Goal: Task Accomplishment & Management: Complete application form

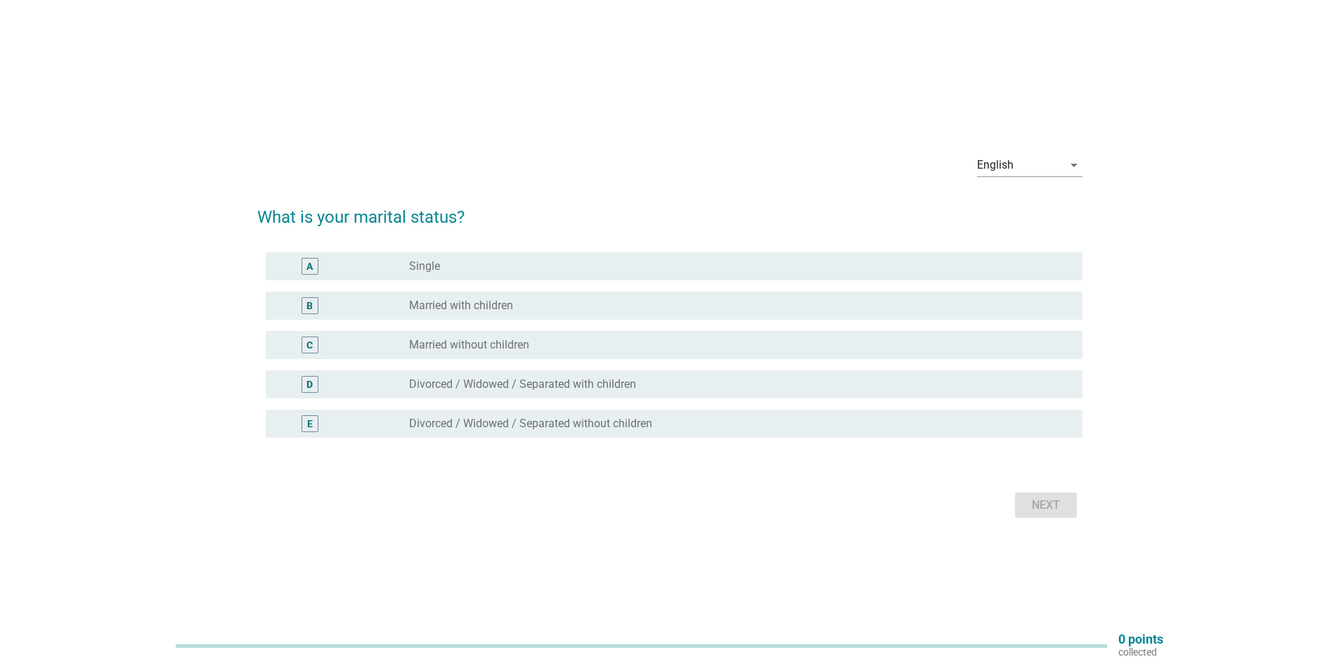
click at [545, 376] on div "radio_button_unchecked Divorced / Widowed / Separated with children" at bounding box center [740, 384] width 662 height 17
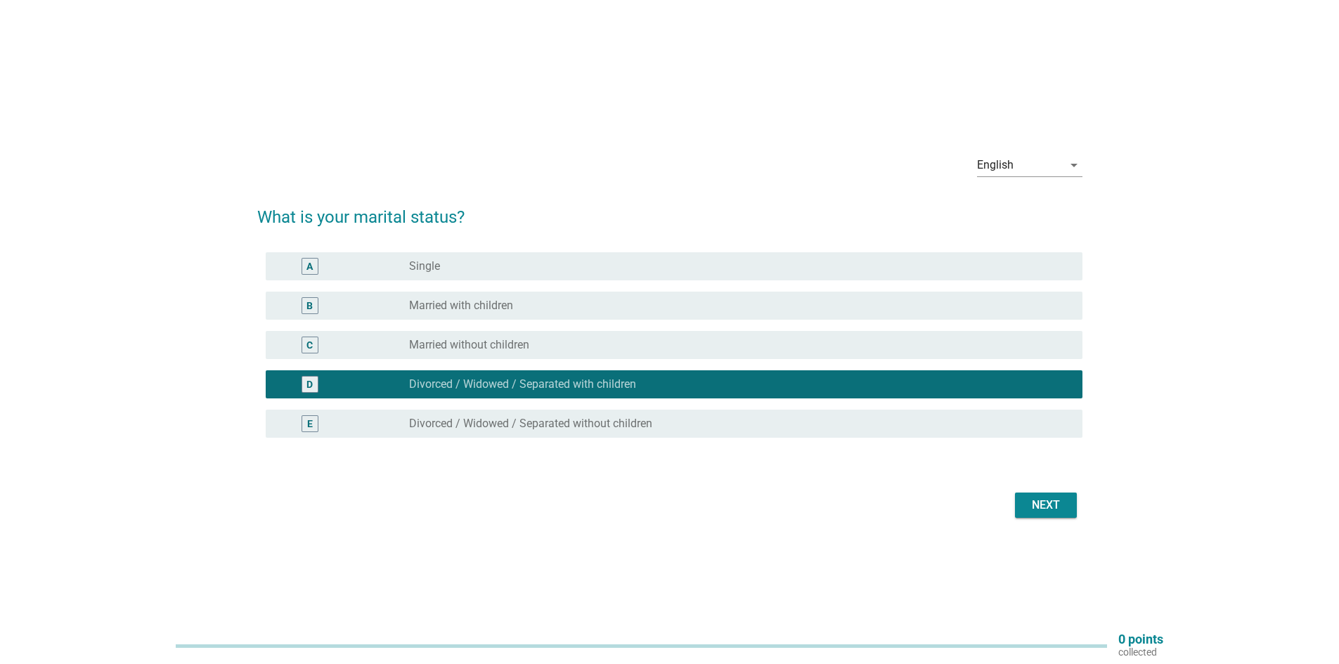
click at [1047, 506] on div "Next" at bounding box center [1045, 505] width 39 height 17
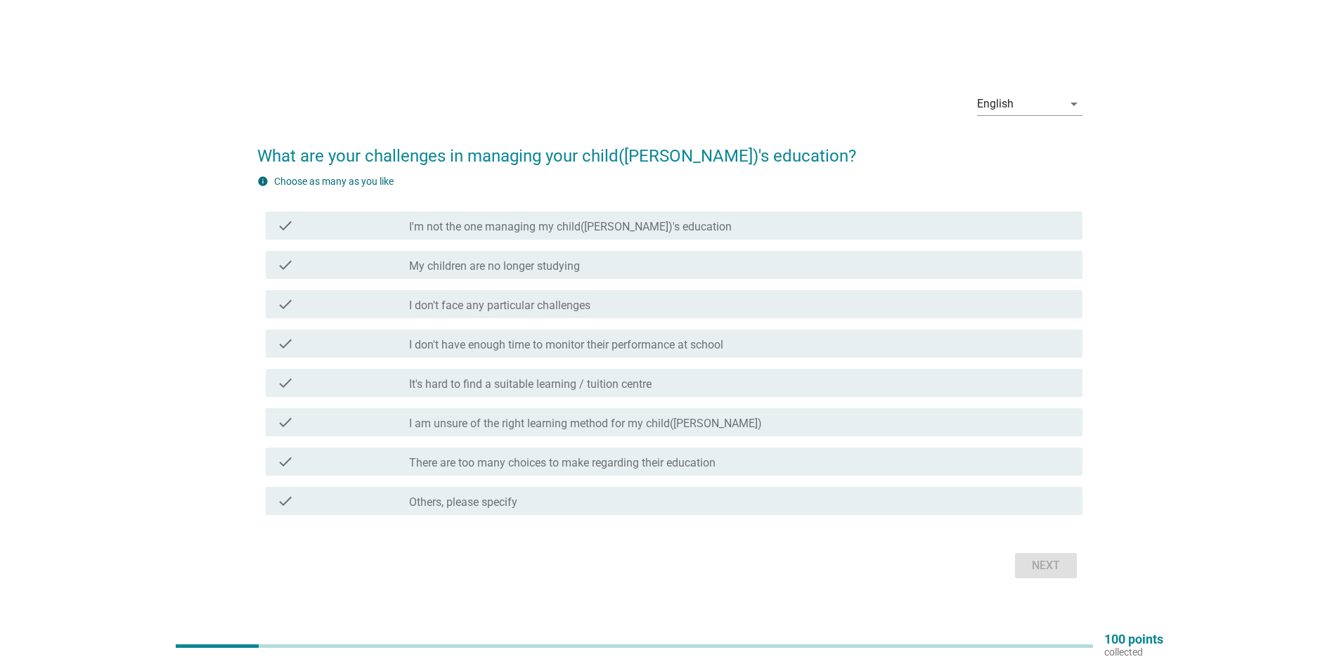
click at [507, 465] on label "There are too many choices to make regarding their education" at bounding box center [562, 463] width 306 height 14
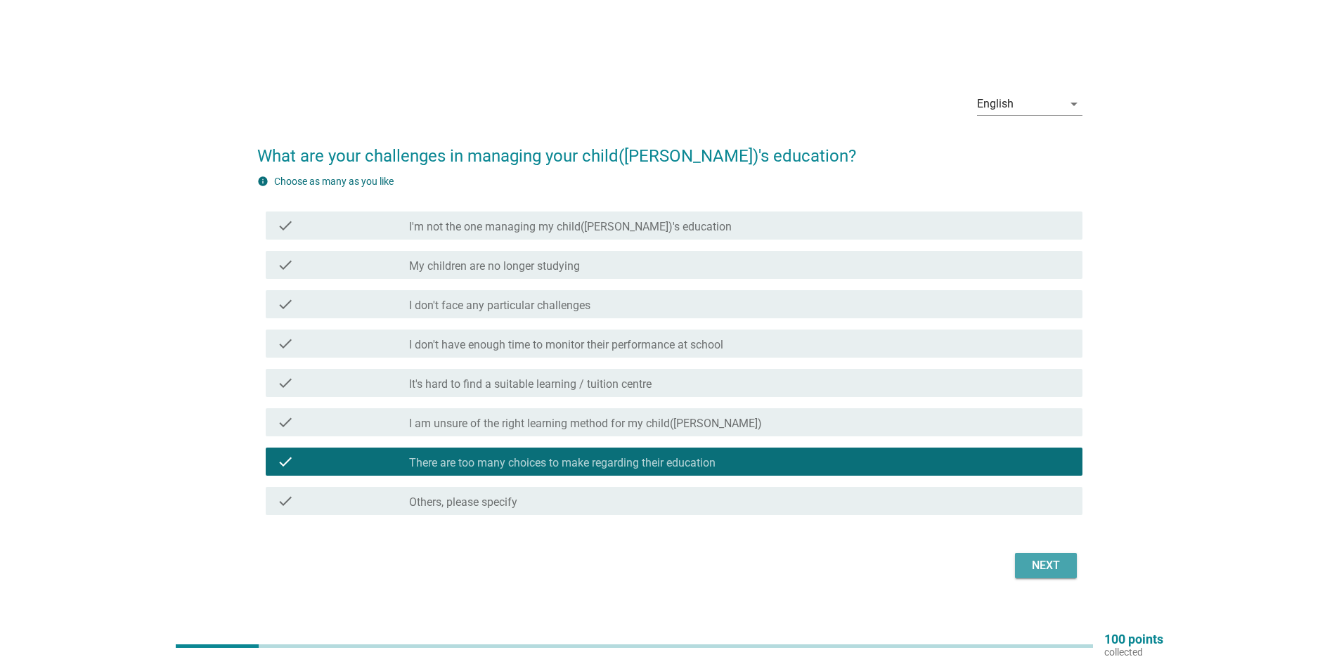
click at [1060, 561] on div "Next" at bounding box center [1045, 565] width 39 height 17
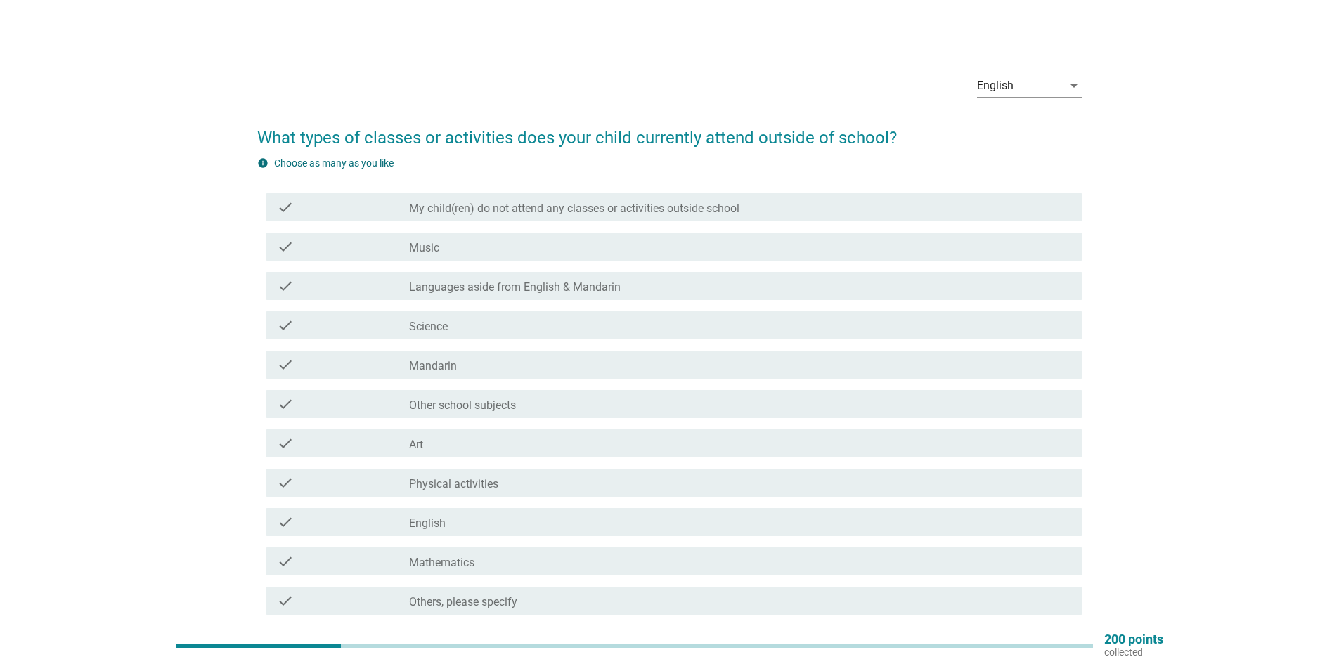
click at [489, 443] on div "check_box_outline_blank Art" at bounding box center [740, 443] width 662 height 17
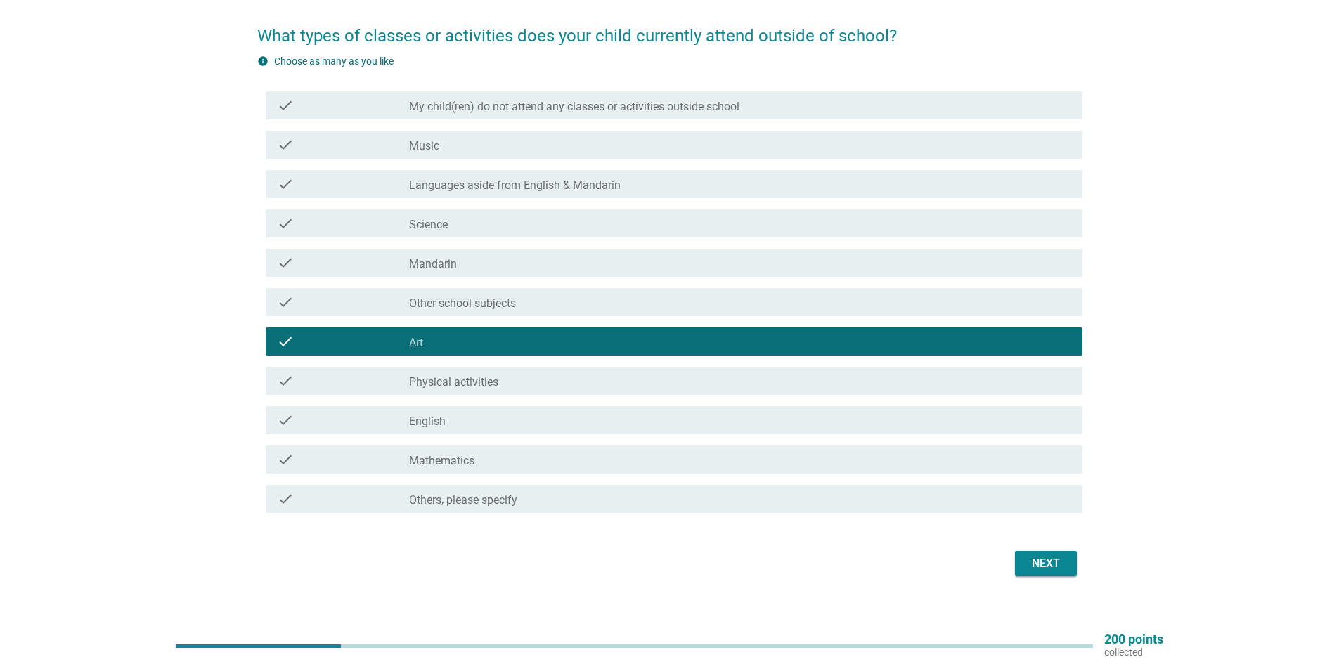
scroll to position [118, 0]
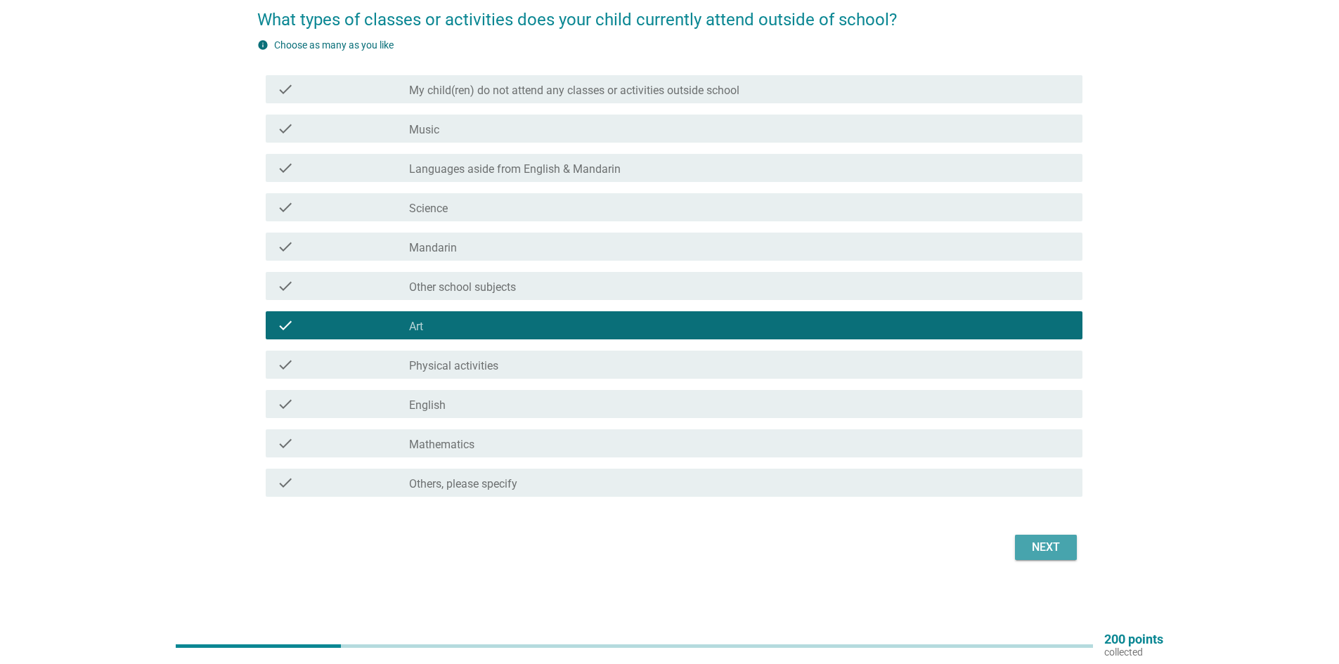
click at [1045, 545] on div "Next" at bounding box center [1045, 547] width 39 height 17
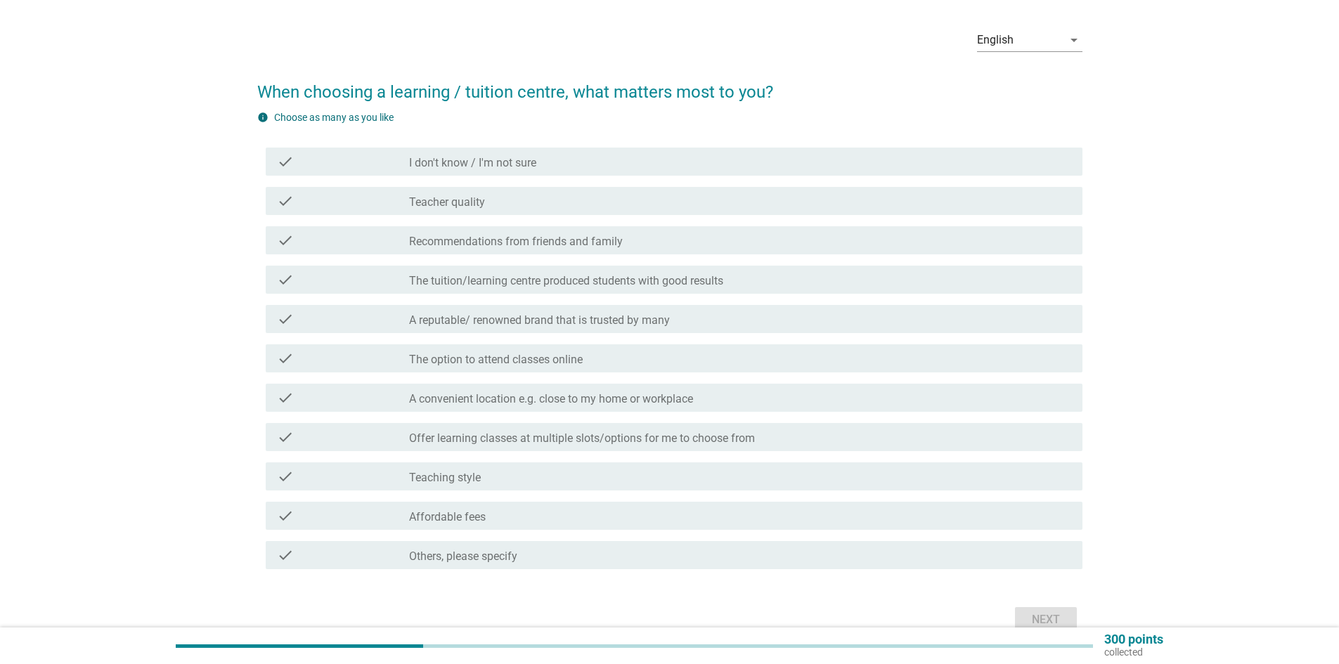
scroll to position [70, 0]
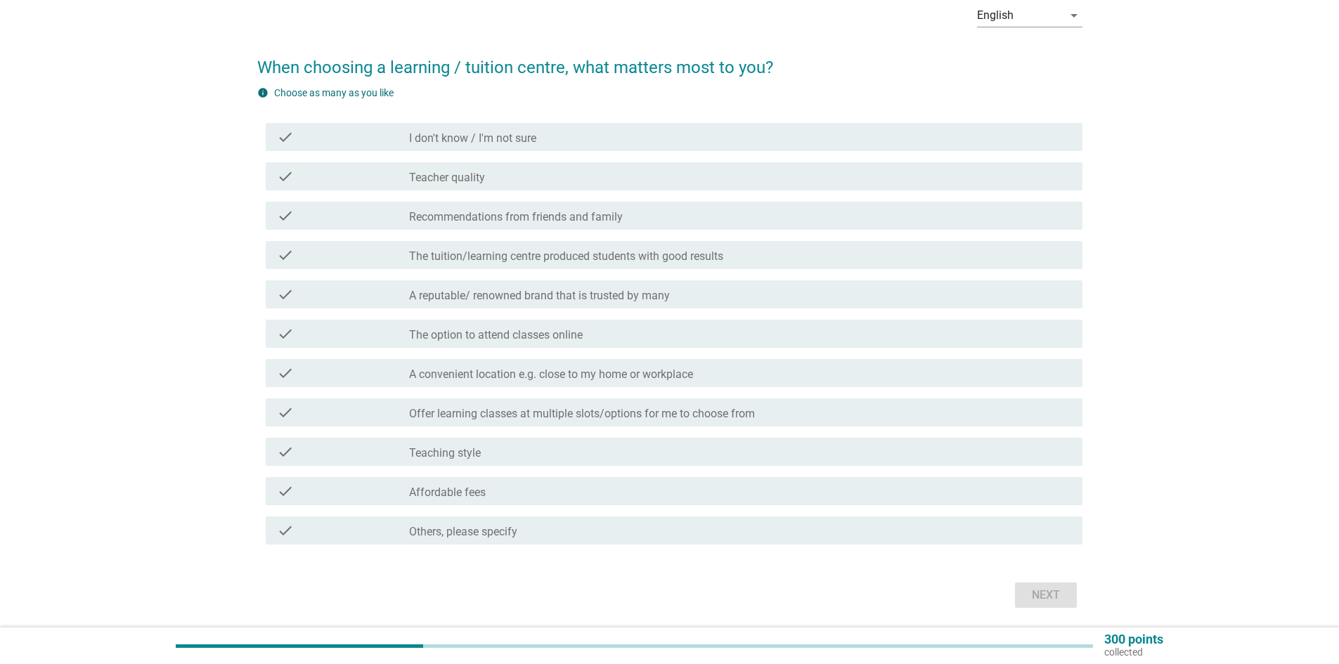
click at [497, 178] on div "check_box_outline_blank Teacher quality" at bounding box center [740, 176] width 662 height 17
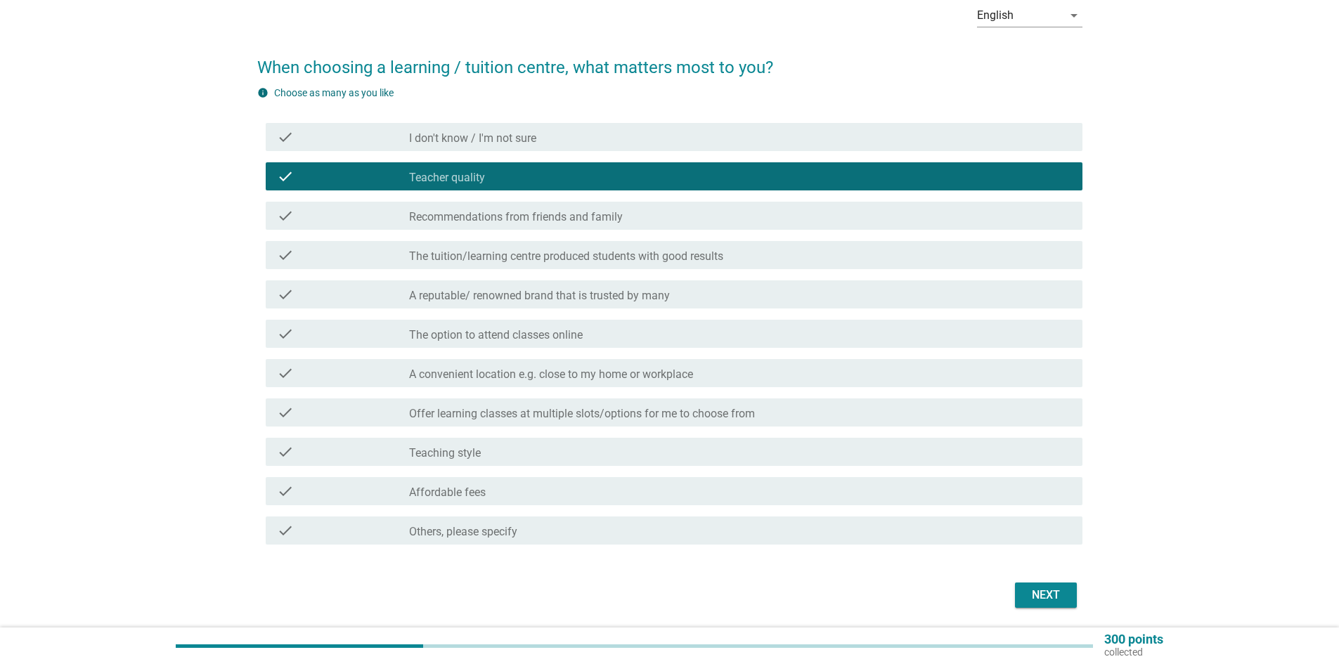
click at [493, 370] on label "A convenient location e.g. close to my home or workplace" at bounding box center [551, 375] width 284 height 14
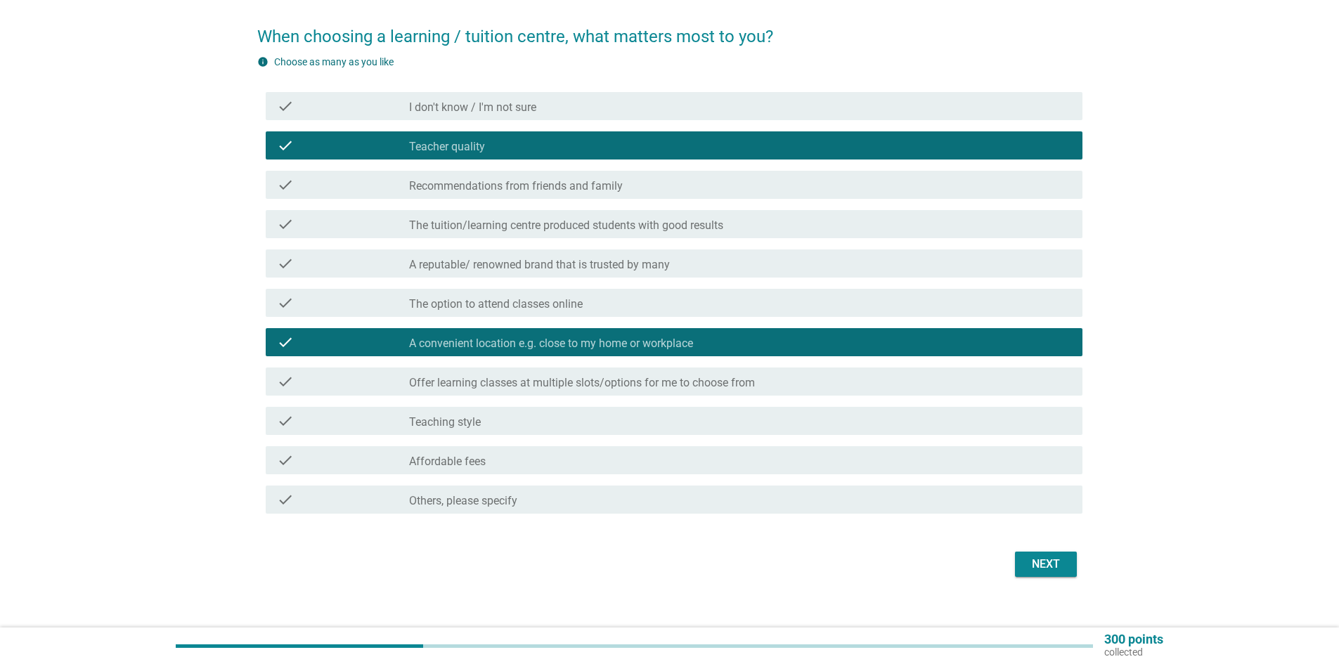
scroll to position [118, 0]
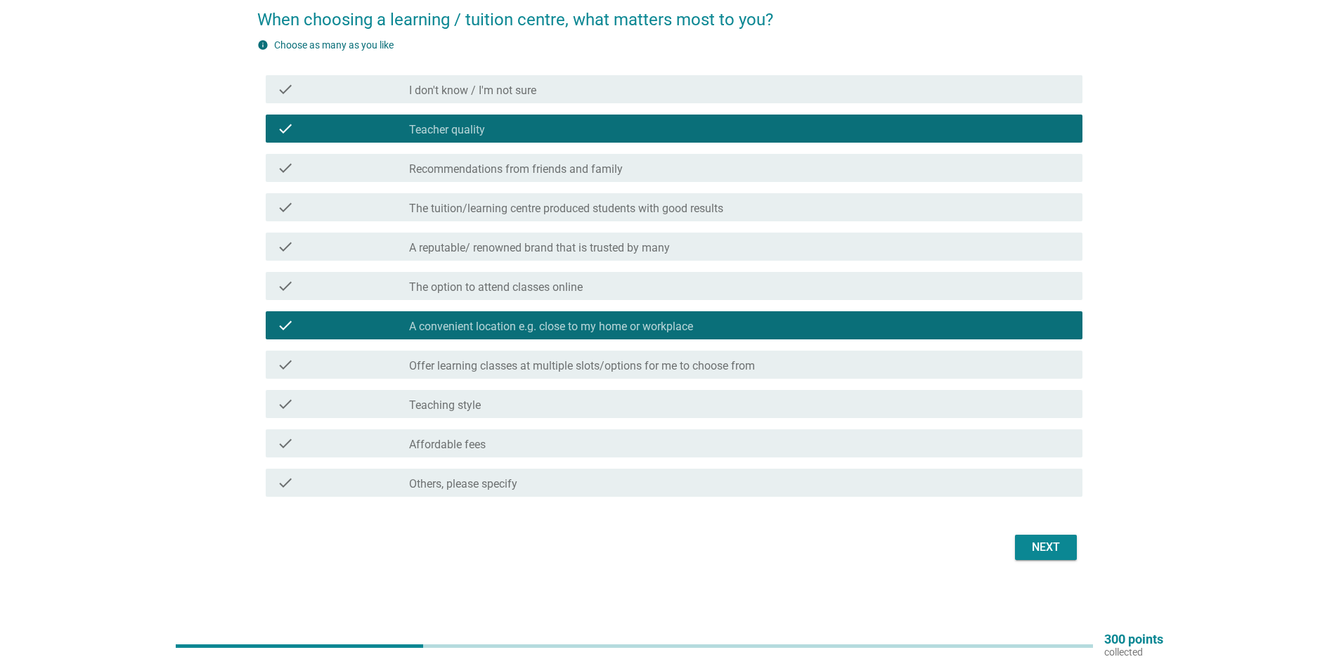
click at [481, 368] on label "Offer learning classes at multiple slots/options for me to choose from" at bounding box center [582, 366] width 346 height 14
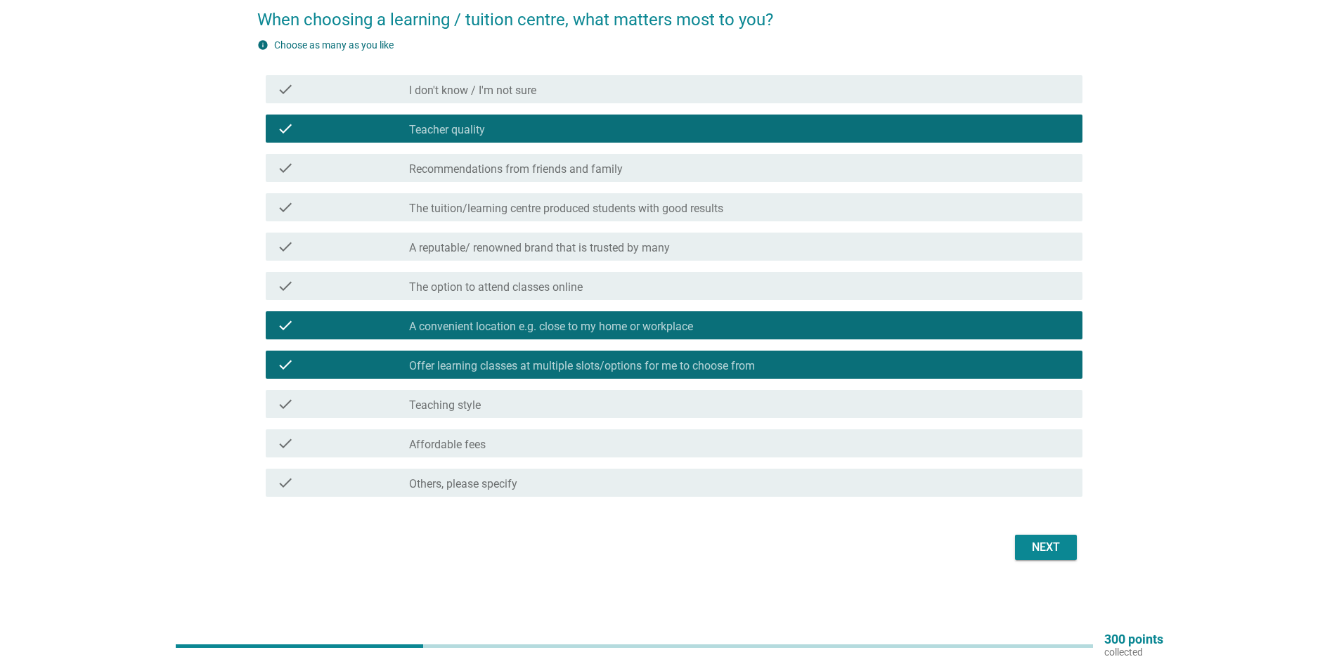
click at [547, 441] on div "check_box_outline_blank Affordable fees" at bounding box center [740, 443] width 662 height 17
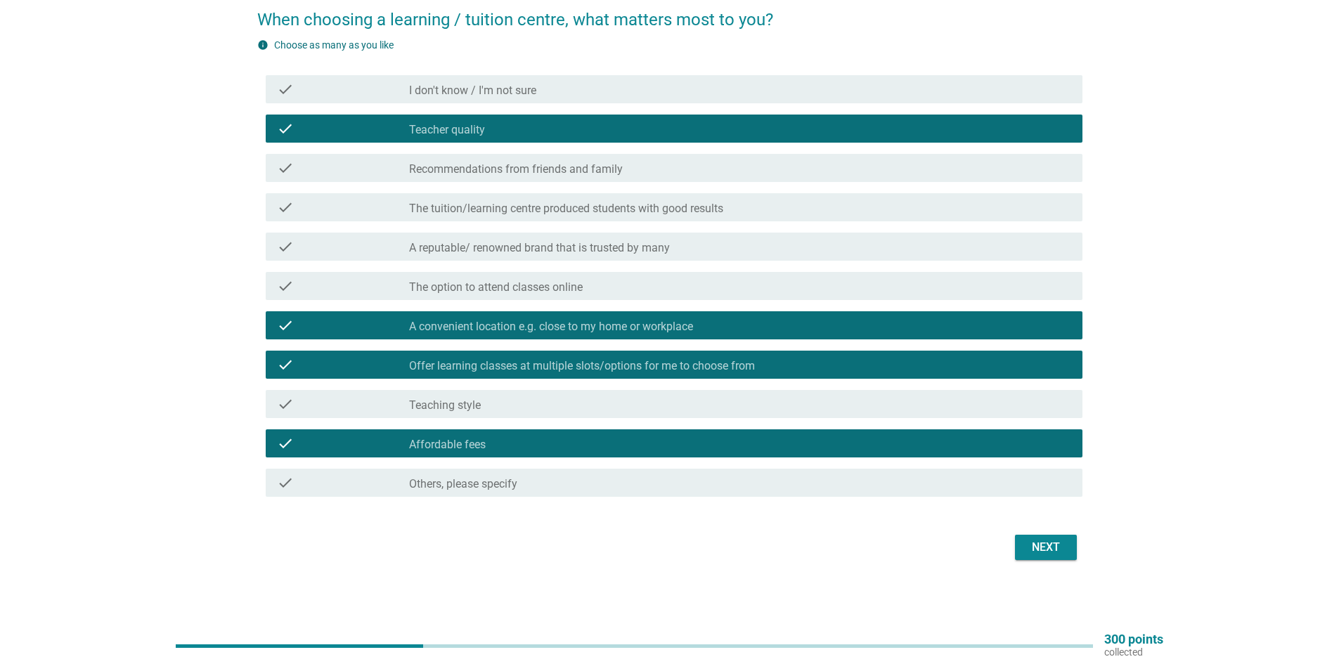
click at [1033, 541] on div "Next" at bounding box center [1045, 547] width 39 height 17
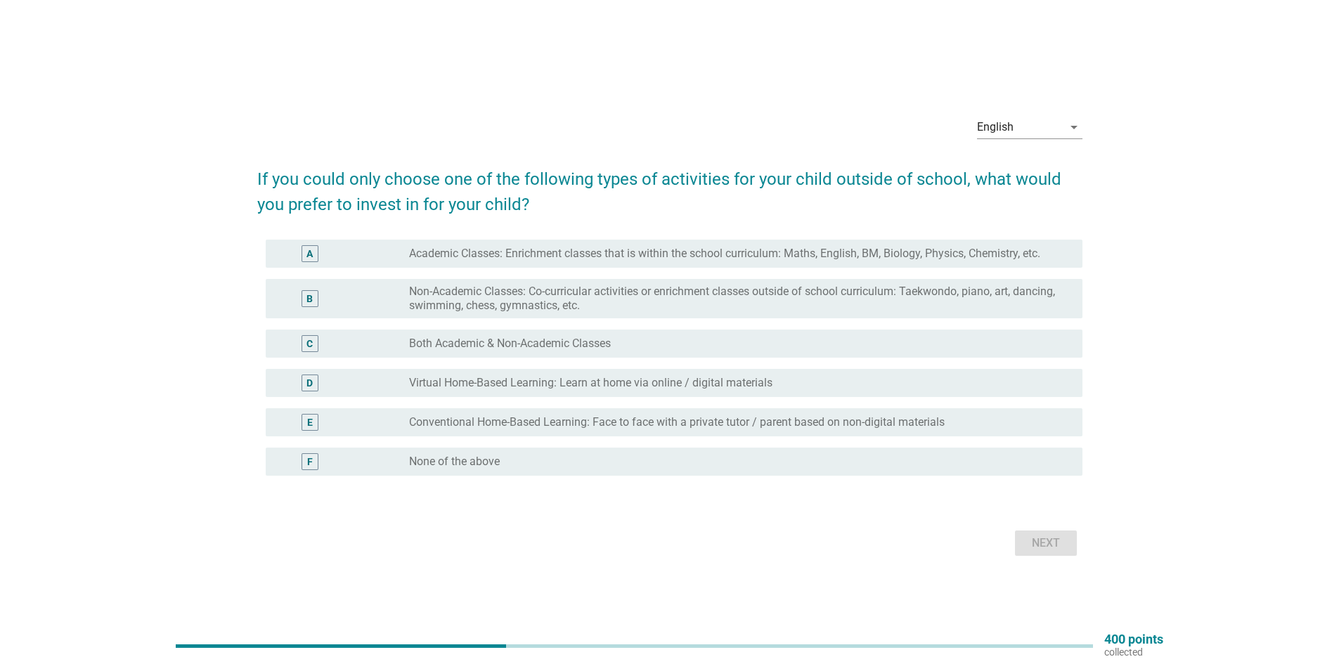
click at [529, 293] on label "Non-Academic Classes: Co-curricular activities or enrichment classes outside of…" at bounding box center [734, 299] width 651 height 28
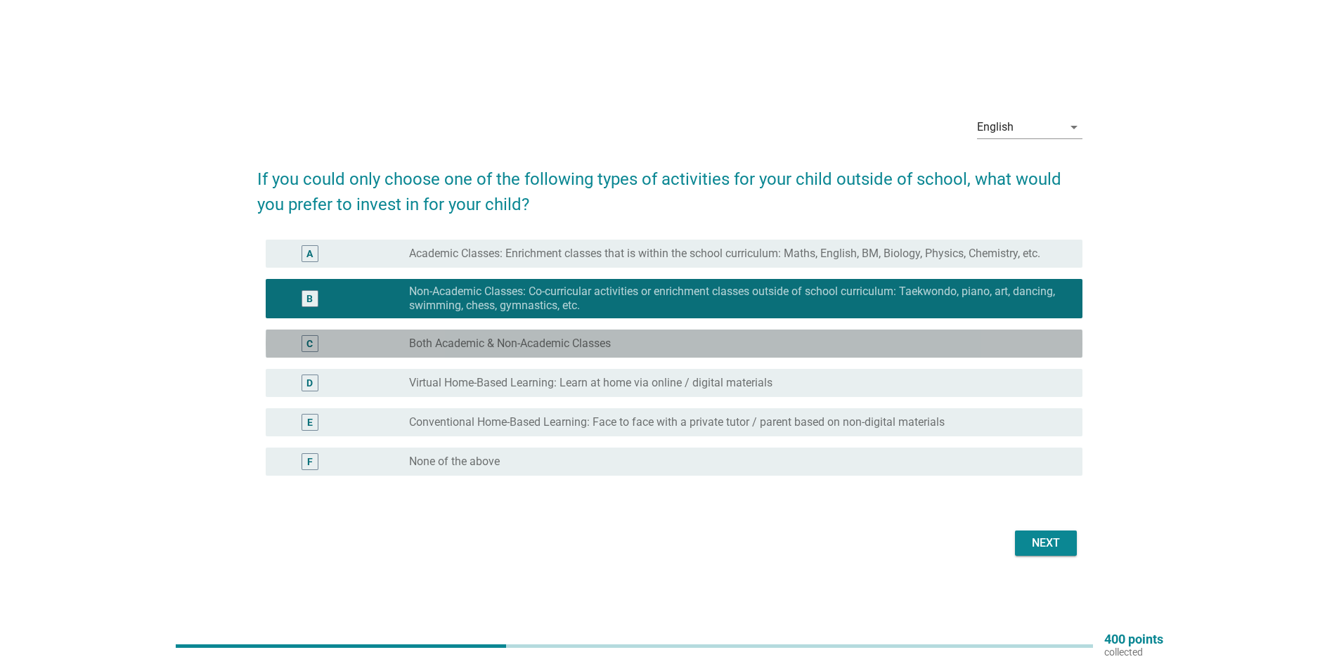
click at [533, 339] on label "Both Academic & Non-Academic Classes" at bounding box center [510, 344] width 202 height 14
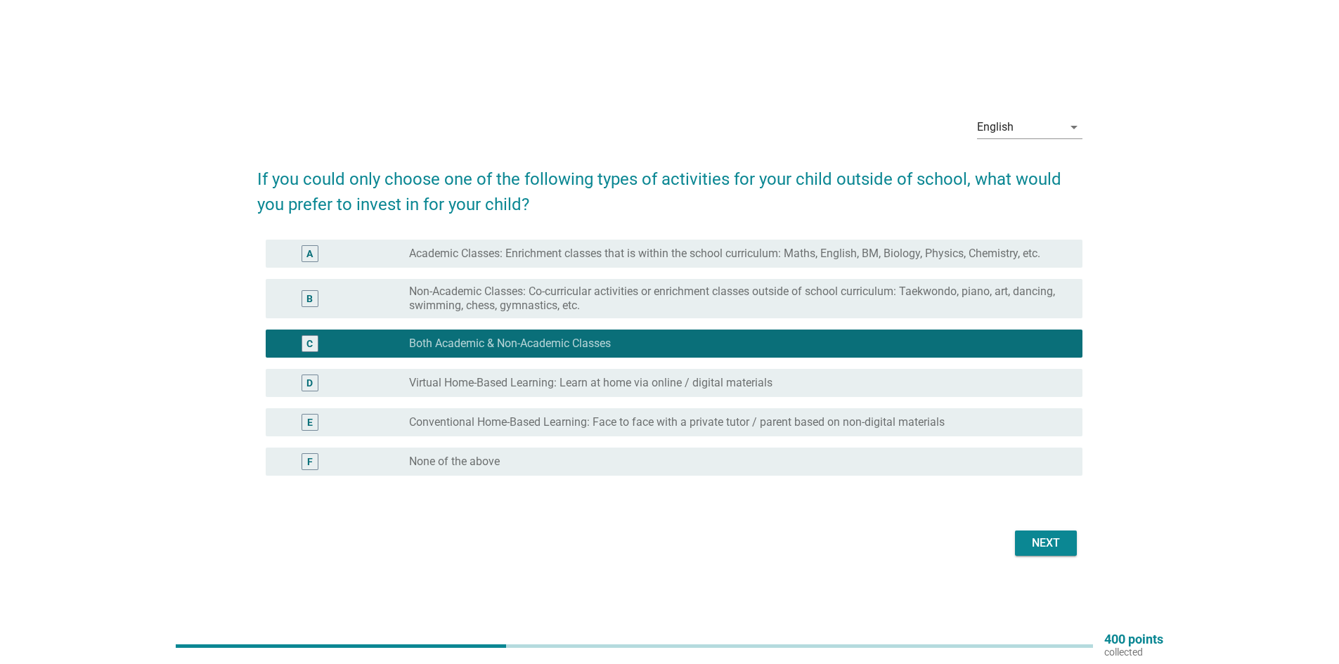
scroll to position [37, 0]
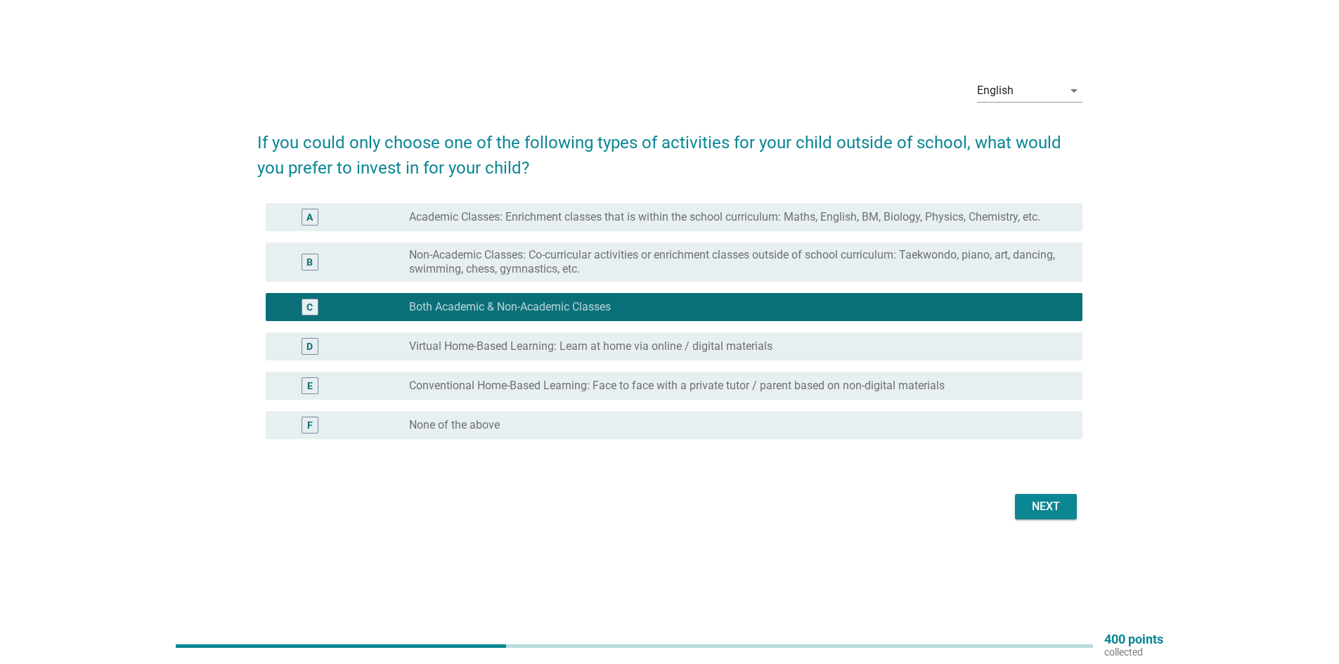
click at [1052, 502] on div "Next" at bounding box center [1045, 506] width 39 height 17
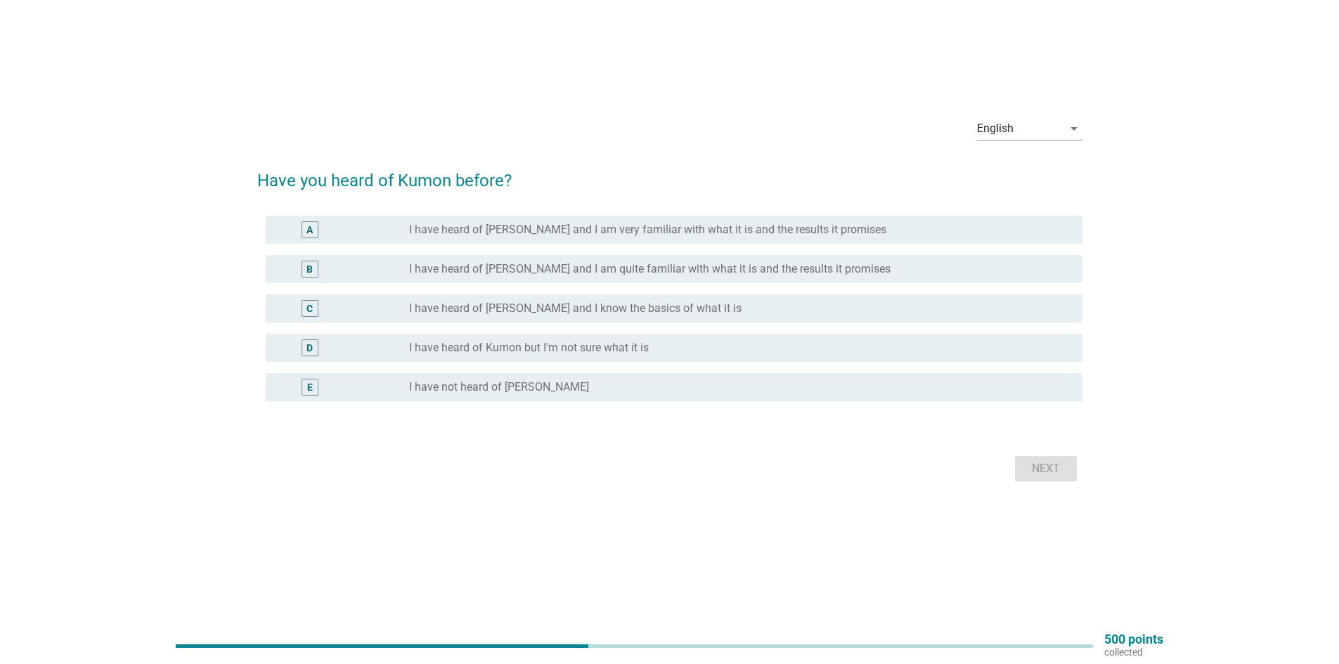
click at [569, 309] on label "I have heard of [PERSON_NAME] and I know the basics of what it is" at bounding box center [575, 309] width 332 height 14
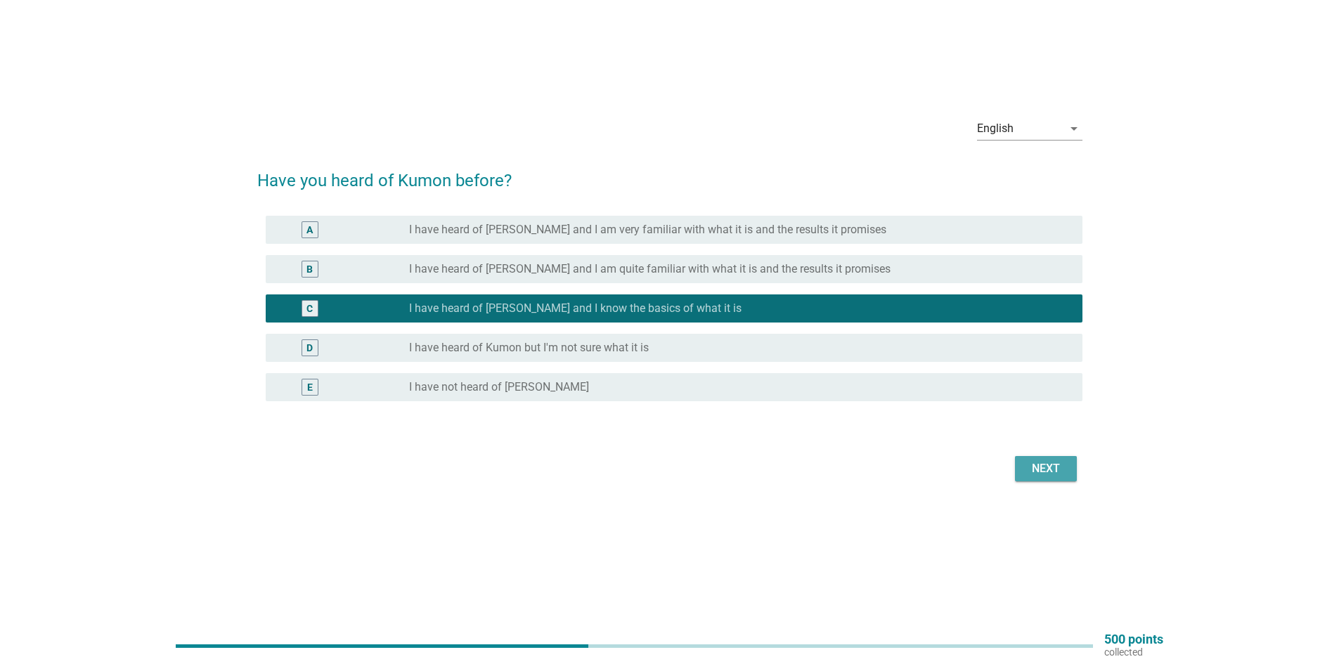
click at [1045, 470] on div "Next" at bounding box center [1045, 468] width 39 height 17
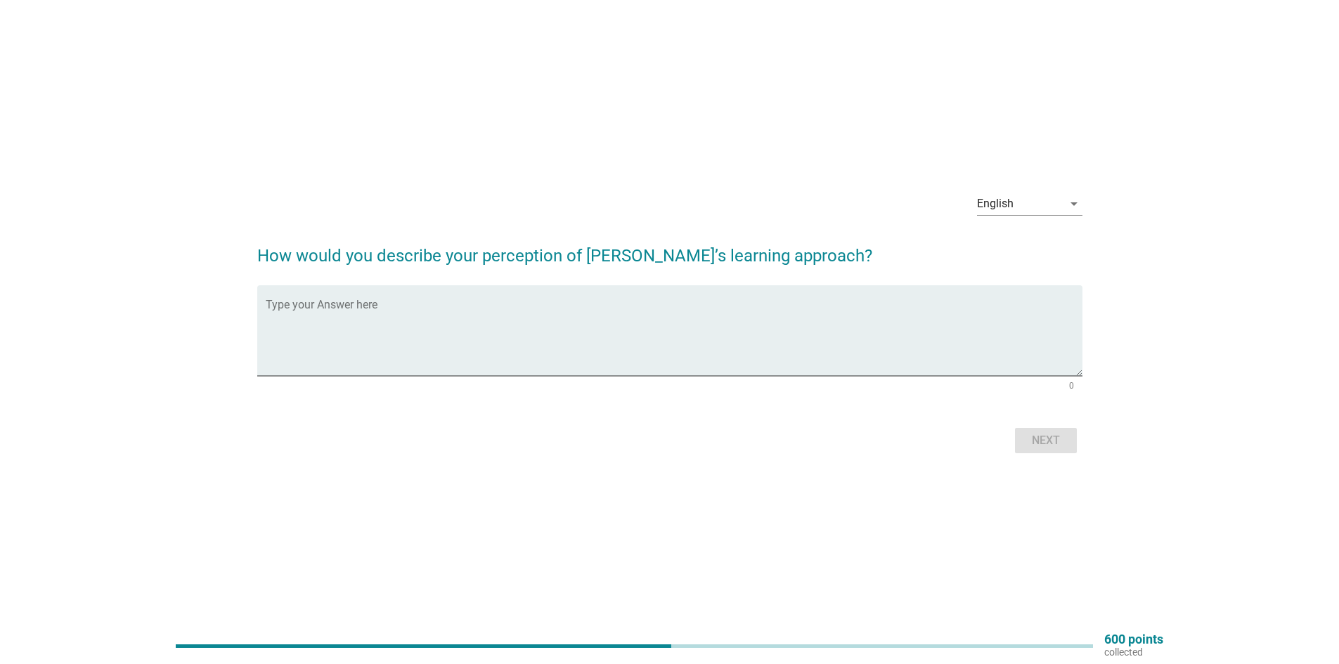
scroll to position [0, 0]
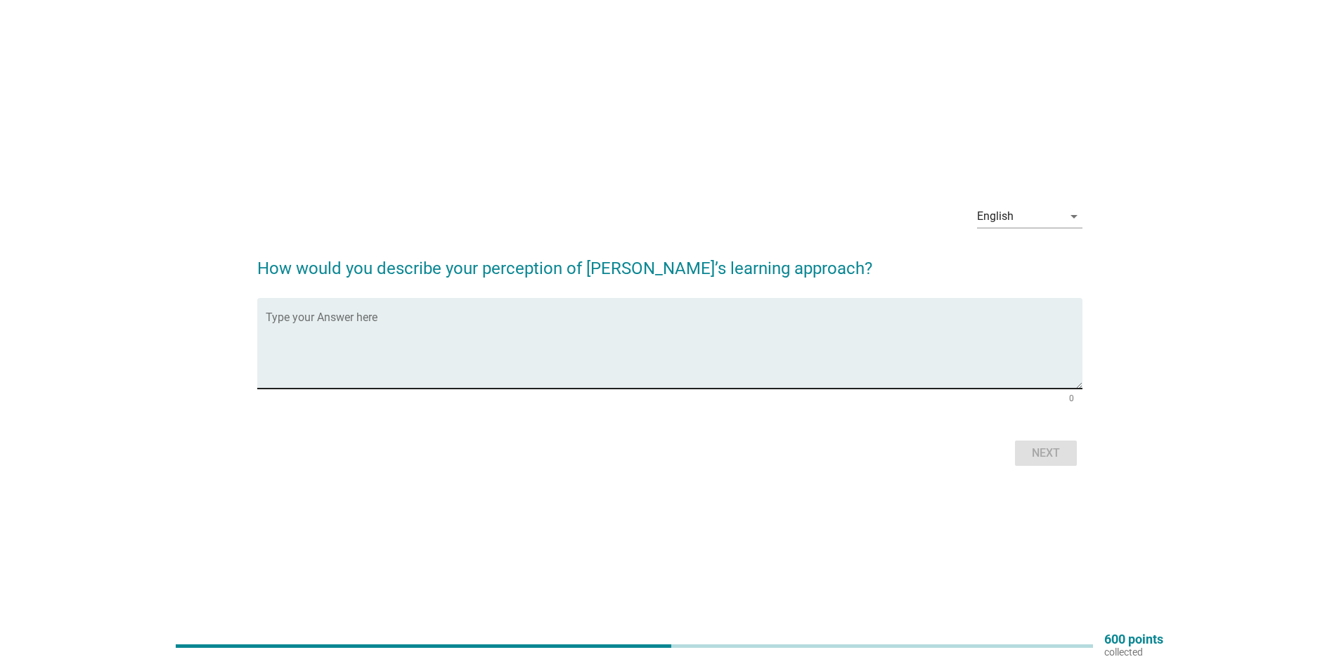
click at [403, 323] on textarea "Type your Answer here" at bounding box center [674, 352] width 817 height 74
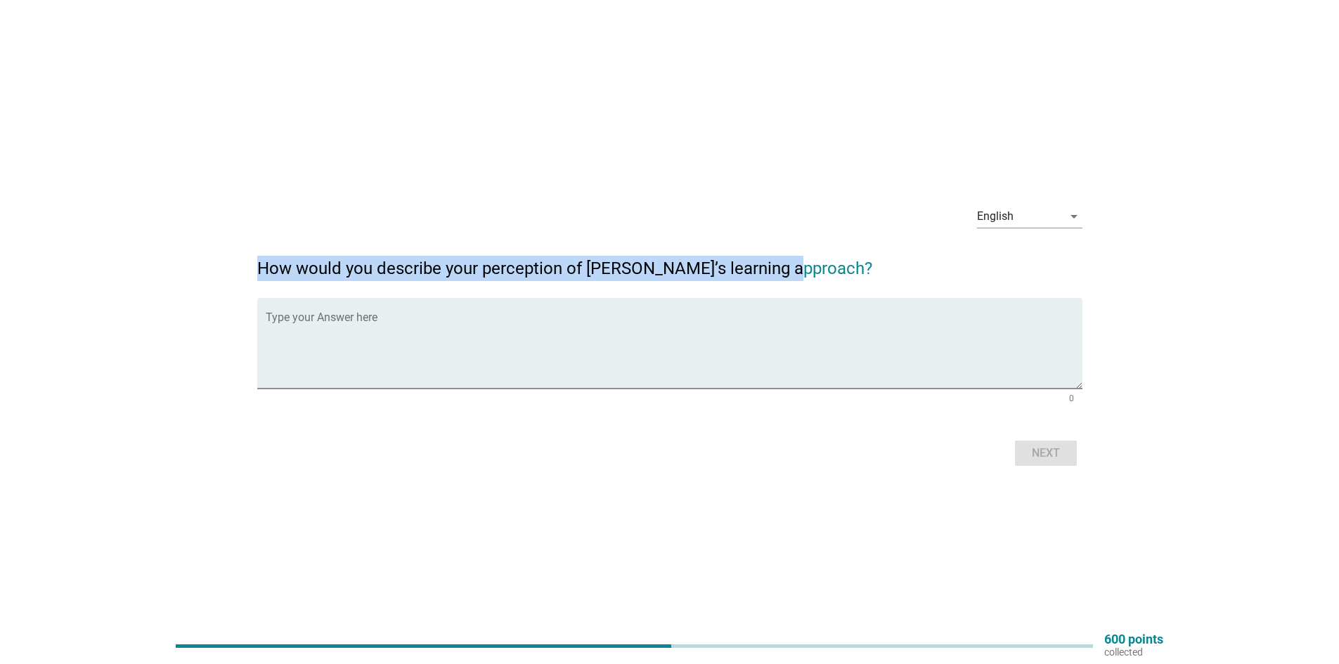
drag, startPoint x: 816, startPoint y: 263, endPoint x: 259, endPoint y: 273, distance: 557.5
click at [259, 273] on h2 "How would you describe your perception of [PERSON_NAME]’s learning approach?" at bounding box center [669, 261] width 825 height 39
copy h2 "How would you describe your perception of [PERSON_NAME]’s learning approach?"
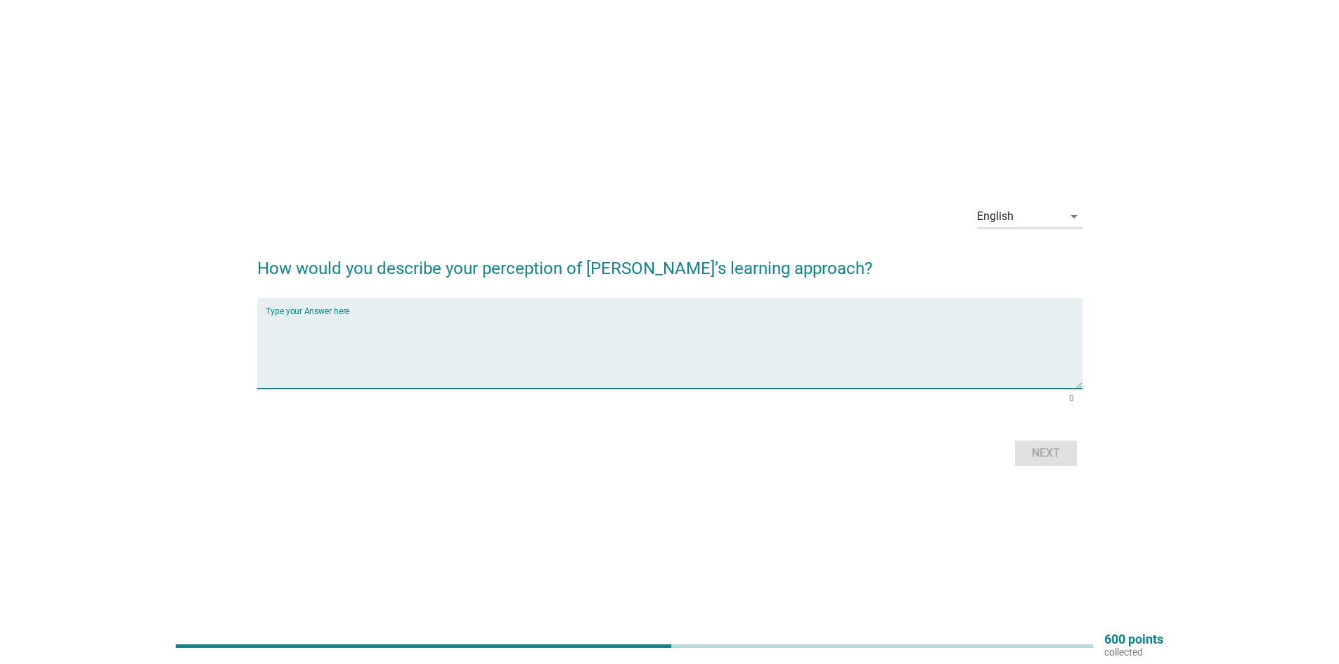
click at [597, 316] on textarea "Type your Answer here" at bounding box center [674, 352] width 817 height 74
type textarea "I"
click at [270, 328] on textarea "As i heard, [PERSON_NAME] have good teaching technic" at bounding box center [674, 352] width 817 height 74
click at [267, 326] on textarea "As i heard, [PERSON_NAME] have good teaching technic" at bounding box center [674, 352] width 817 height 74
paste textarea "ques"
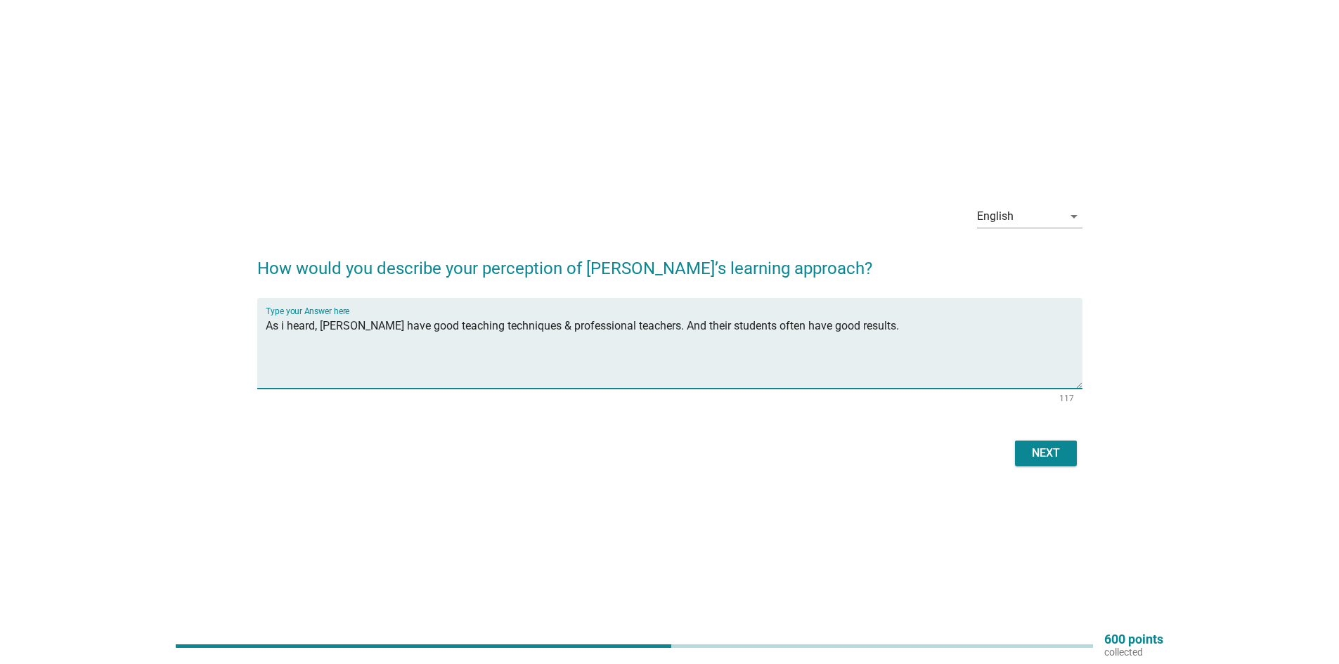
type textarea "As i heard, [PERSON_NAME] have good teaching techniques & professional teachers…"
click at [1049, 455] on div "Next" at bounding box center [1045, 453] width 39 height 17
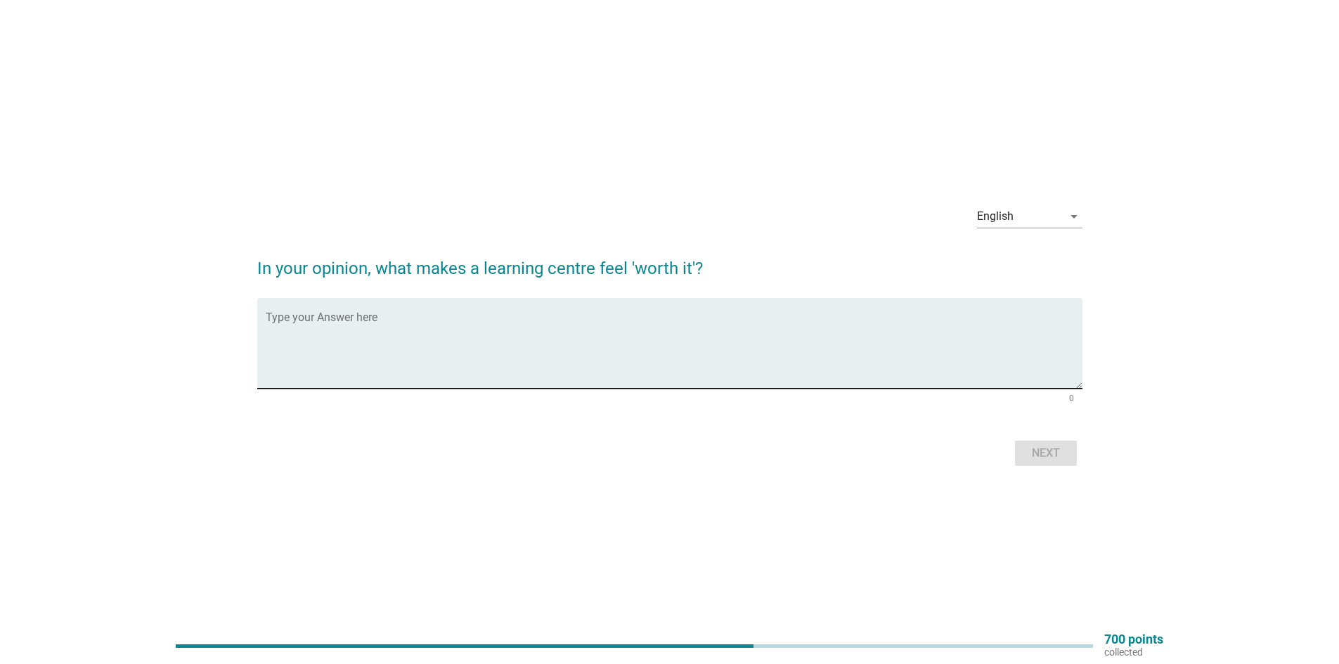
click at [443, 313] on div "Type your Answer here" at bounding box center [674, 343] width 817 height 91
click at [439, 309] on div "Type your Answer here" at bounding box center [674, 343] width 817 height 91
click at [433, 313] on div "Type your Answer here" at bounding box center [674, 343] width 817 height 91
click at [387, 330] on textarea "Good environmental," at bounding box center [674, 352] width 817 height 74
click at [493, 328] on textarea "Good environmental, Professional teaching & children love to attend the class." at bounding box center [674, 352] width 817 height 74
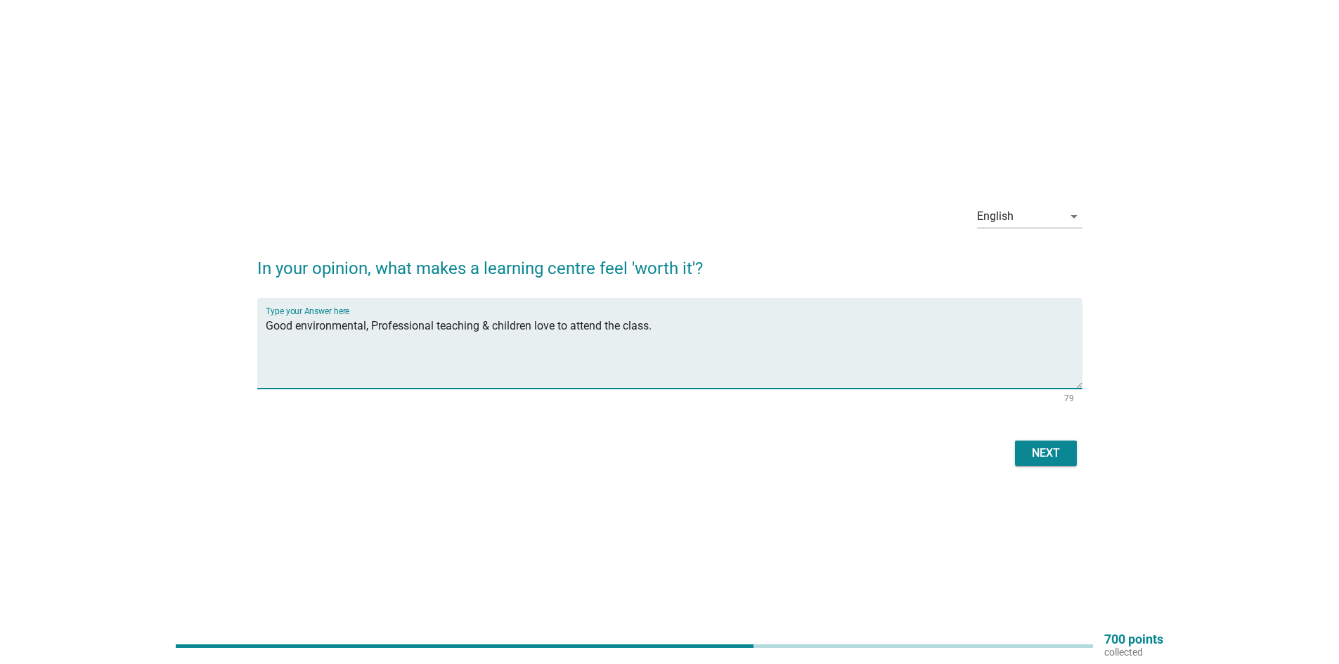
click at [547, 325] on textarea "Good environmental, Professional teaching & children love to attend the class." at bounding box center [674, 352] width 817 height 74
click at [717, 323] on textarea "Good environmental, Professional teaching & children loving to attend the class." at bounding box center [674, 352] width 817 height 74
click at [659, 325] on textarea "Good environmental, Professional teaching & children loving to attend the class." at bounding box center [674, 352] width 817 height 74
click at [706, 333] on textarea "Good environmental, Professional teaching & children loving to attend the class…" at bounding box center [674, 352] width 817 height 74
click at [707, 319] on textarea "Good environmental, Professional teaching & children loving to attend the class…" at bounding box center [674, 352] width 817 height 74
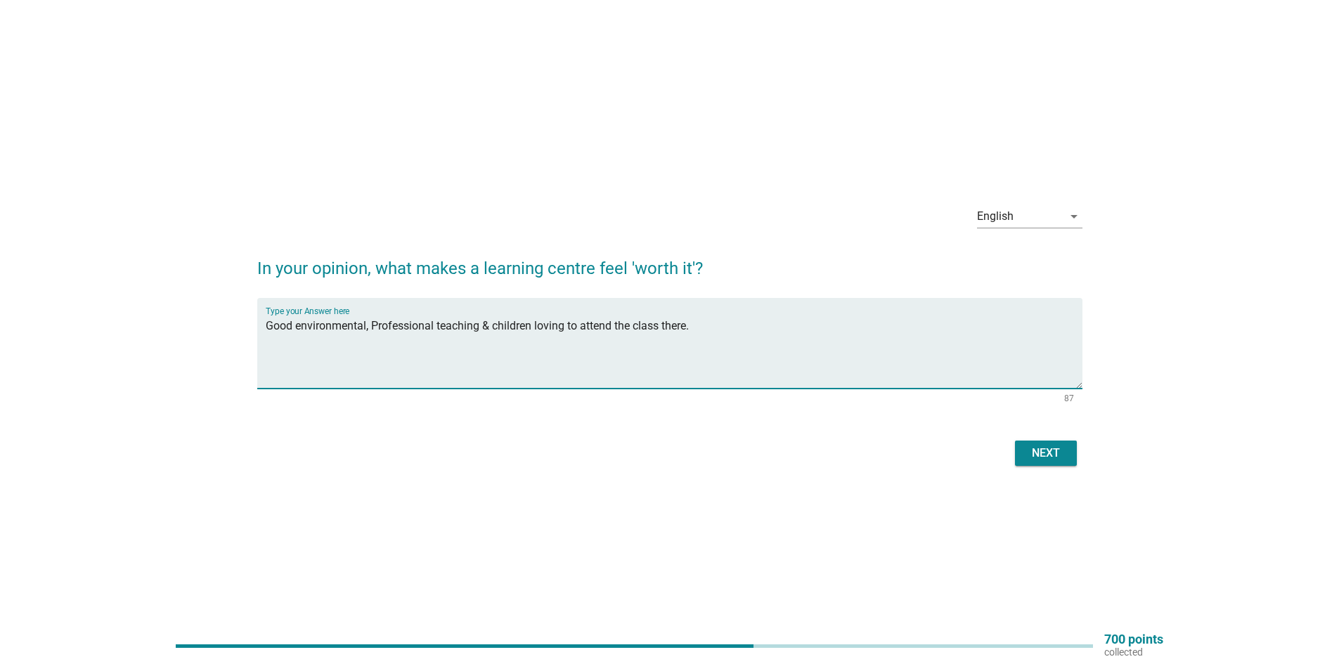
click at [706, 313] on div "Type your Answer here Good environmental, Professional teaching & children lovi…" at bounding box center [674, 343] width 817 height 91
click at [700, 328] on textarea "Good environmental, Professional teaching & children loving to attend the class…" at bounding box center [674, 352] width 817 height 74
click at [691, 321] on textarea "Good environmental, Professional teaching & children loving to attend the class…" at bounding box center [674, 352] width 817 height 74
click at [704, 330] on textarea "Good environmental, Professional teaching & children loving to attend the class…" at bounding box center [674, 352] width 817 height 74
type textarea "Good environmental, Professional teaching & children loving to attend the class…"
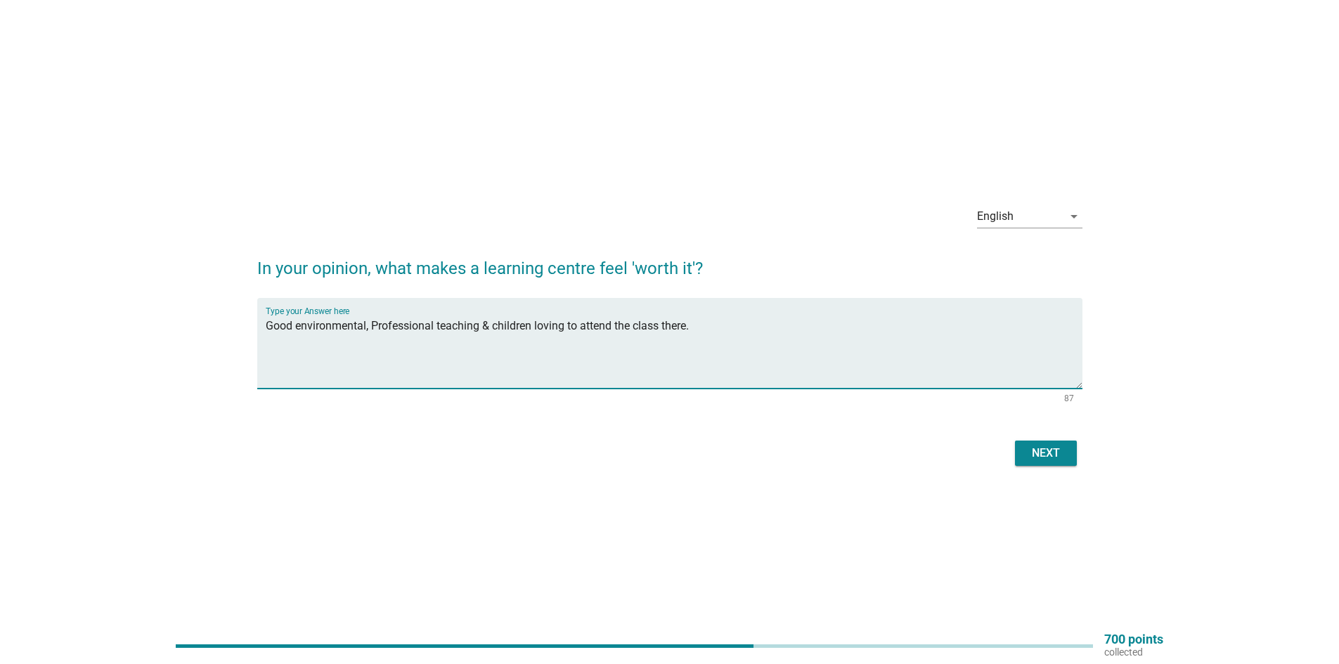
click at [1032, 458] on div "Next" at bounding box center [1045, 453] width 39 height 17
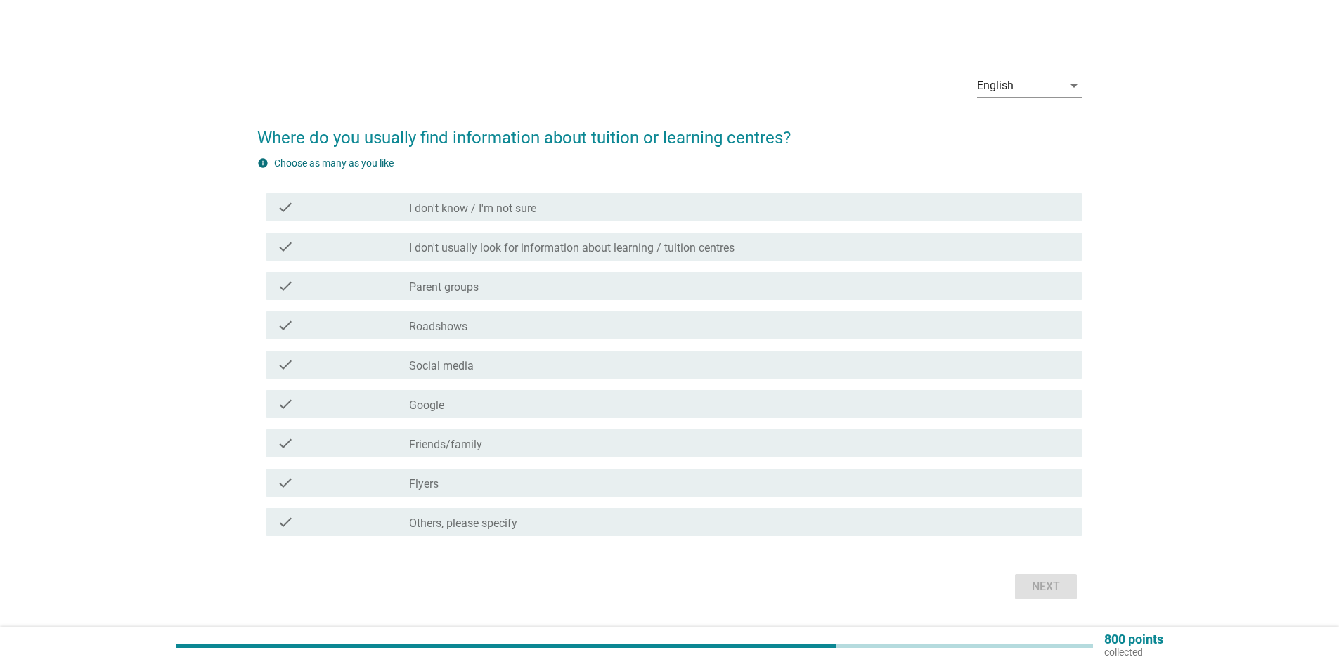
click at [505, 370] on div "check_box_outline_blank Social media" at bounding box center [740, 364] width 662 height 17
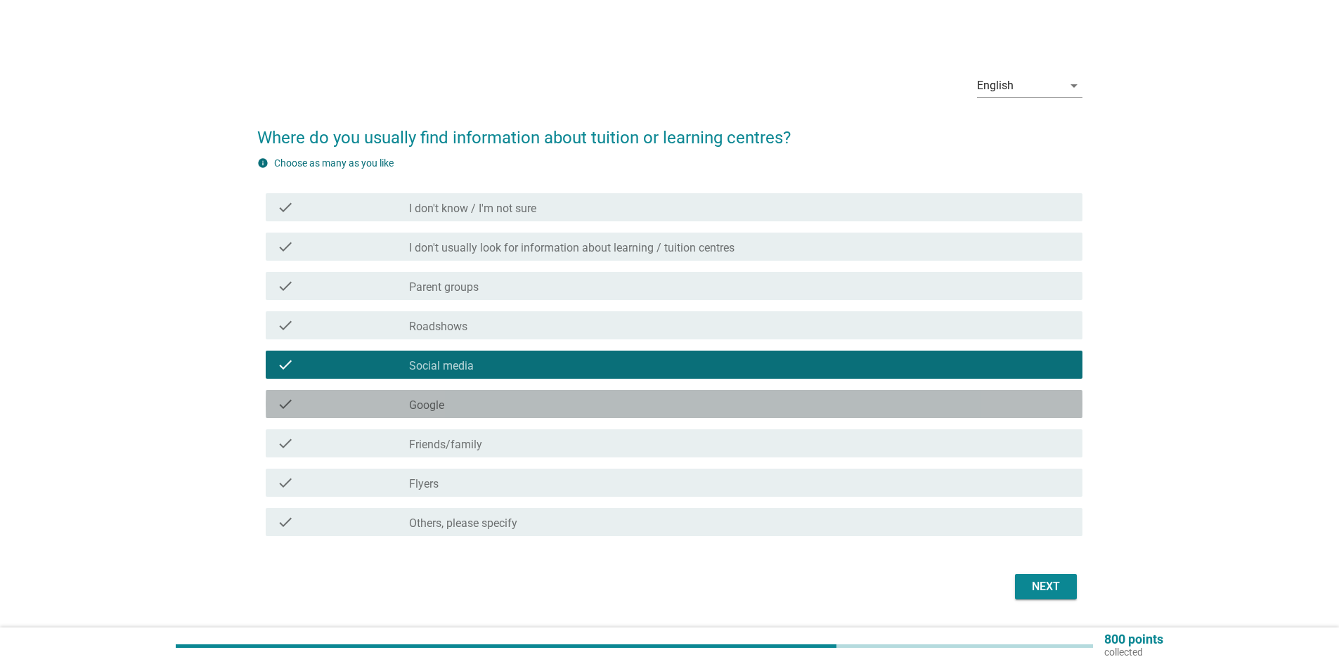
click at [517, 406] on div "check_box_outline_blank Google" at bounding box center [740, 404] width 662 height 17
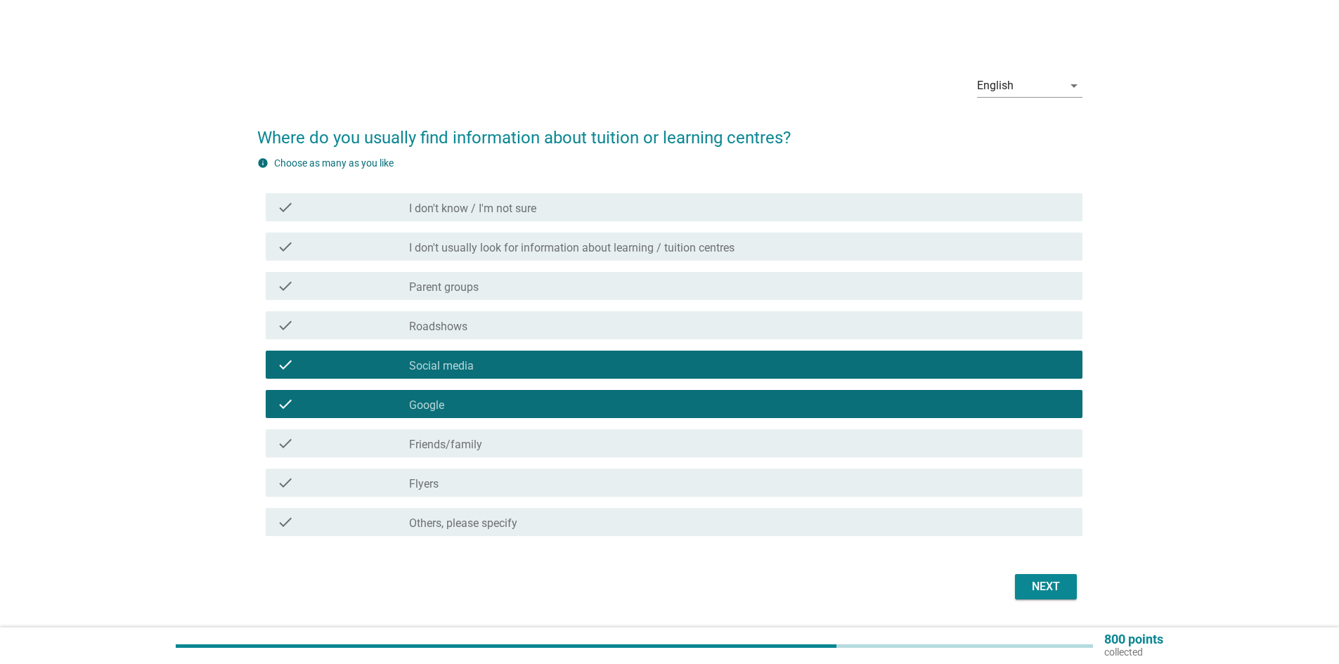
click at [1048, 580] on div "Next" at bounding box center [1045, 586] width 39 height 17
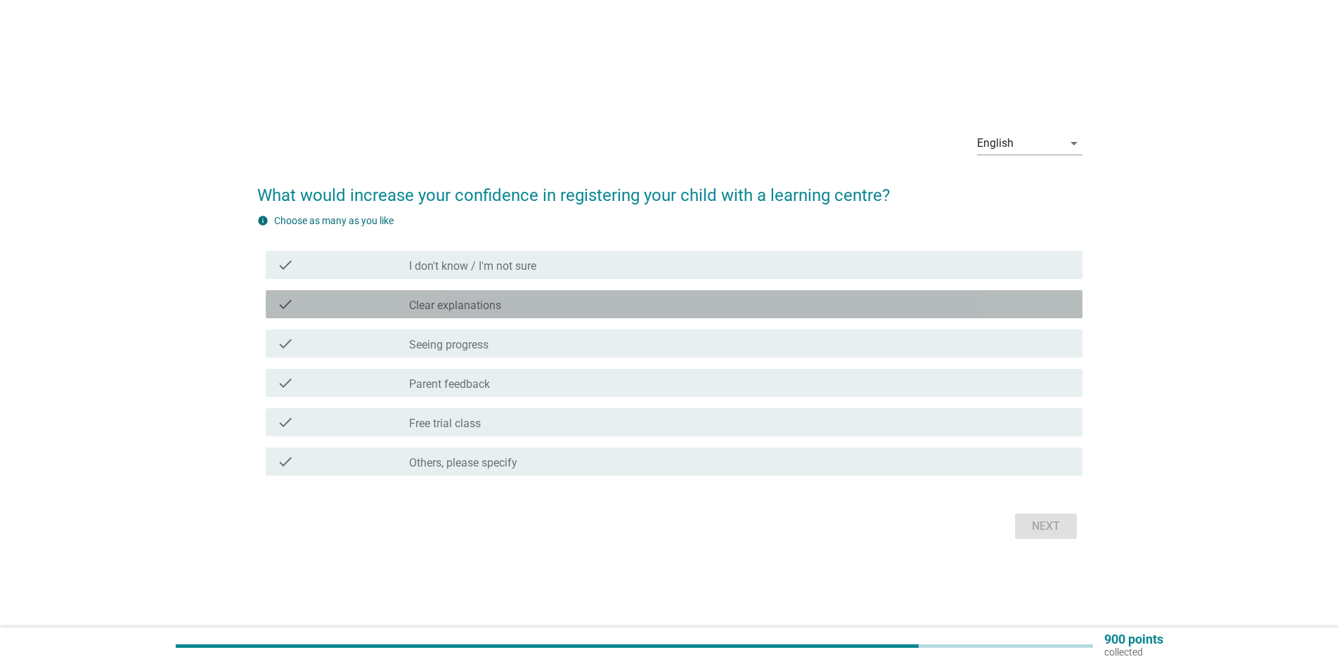
click at [514, 302] on div "check_box_outline_blank Clear explanations" at bounding box center [740, 304] width 662 height 17
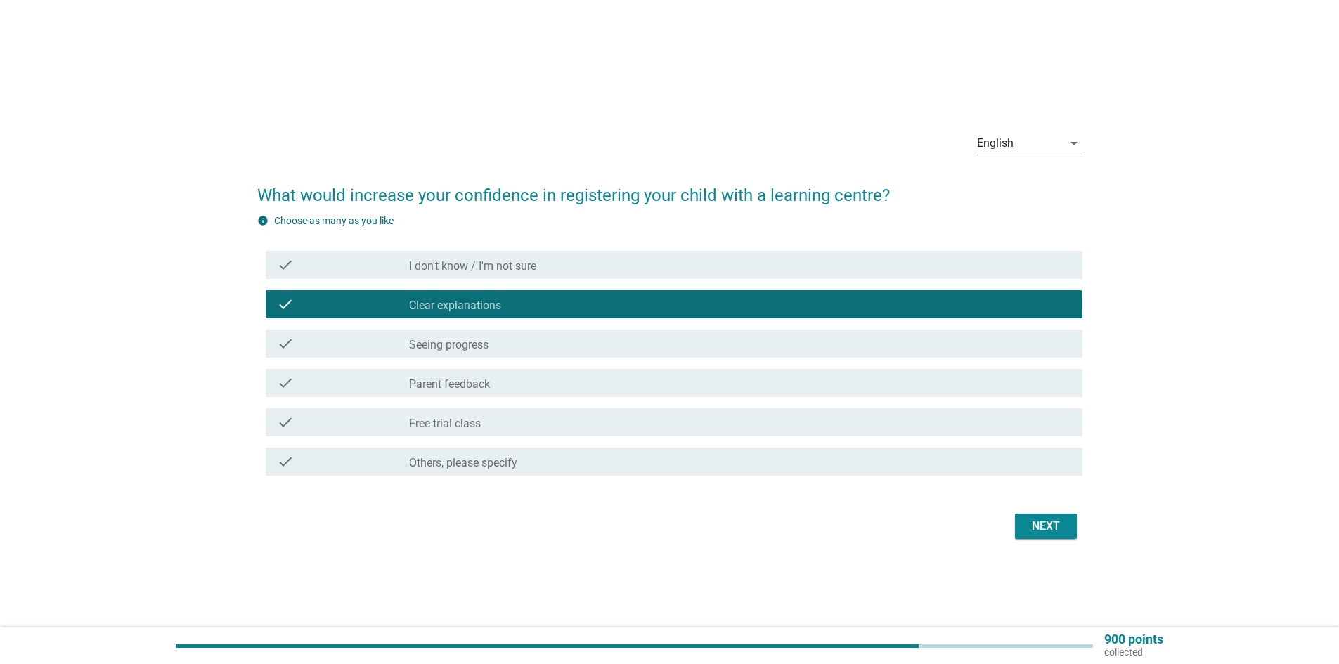
click at [524, 425] on div "check_box_outline_blank Free trial class" at bounding box center [740, 422] width 662 height 17
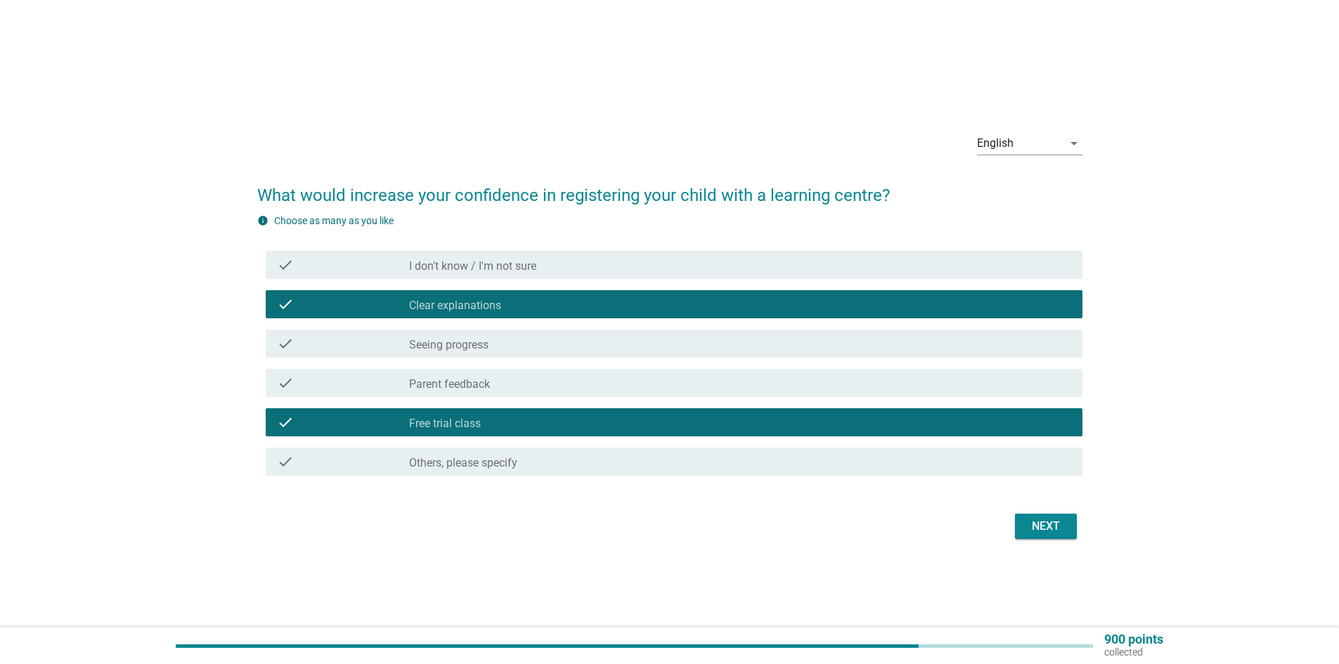
click at [485, 465] on label "Others, please specify" at bounding box center [463, 463] width 108 height 14
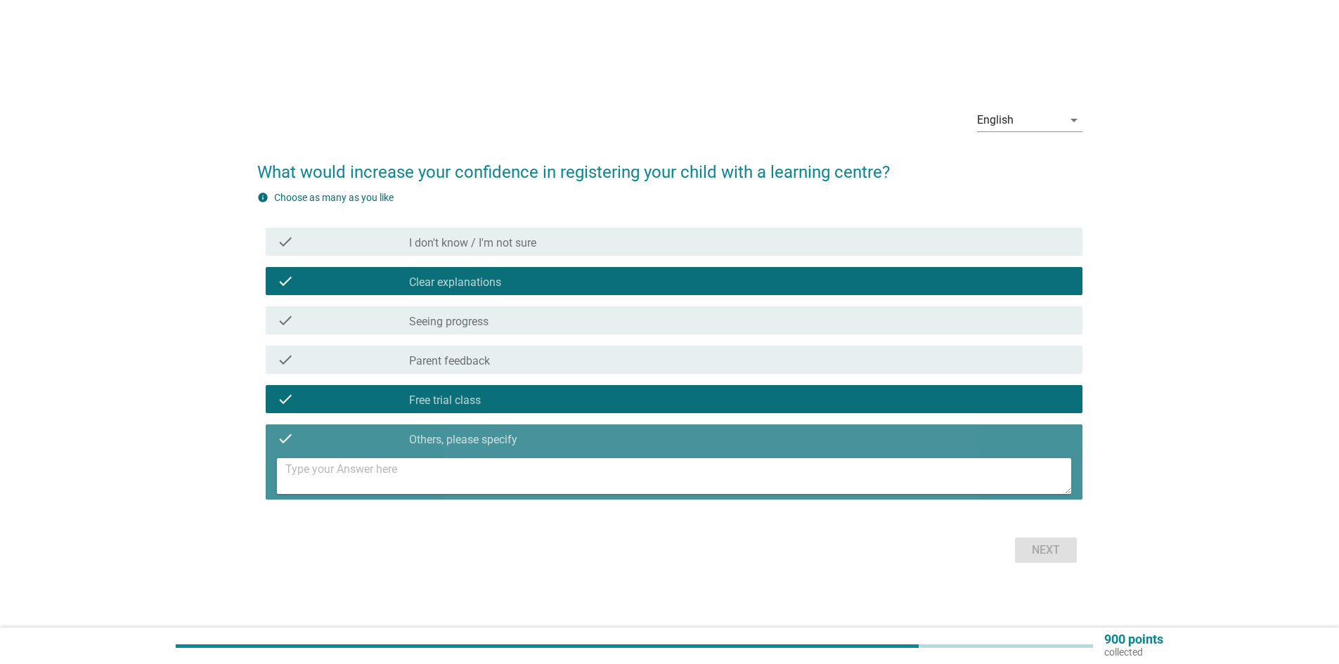
click at [473, 474] on textarea at bounding box center [678, 476] width 786 height 36
click at [387, 467] on textarea "Environment & good reputation." at bounding box center [678, 476] width 786 height 36
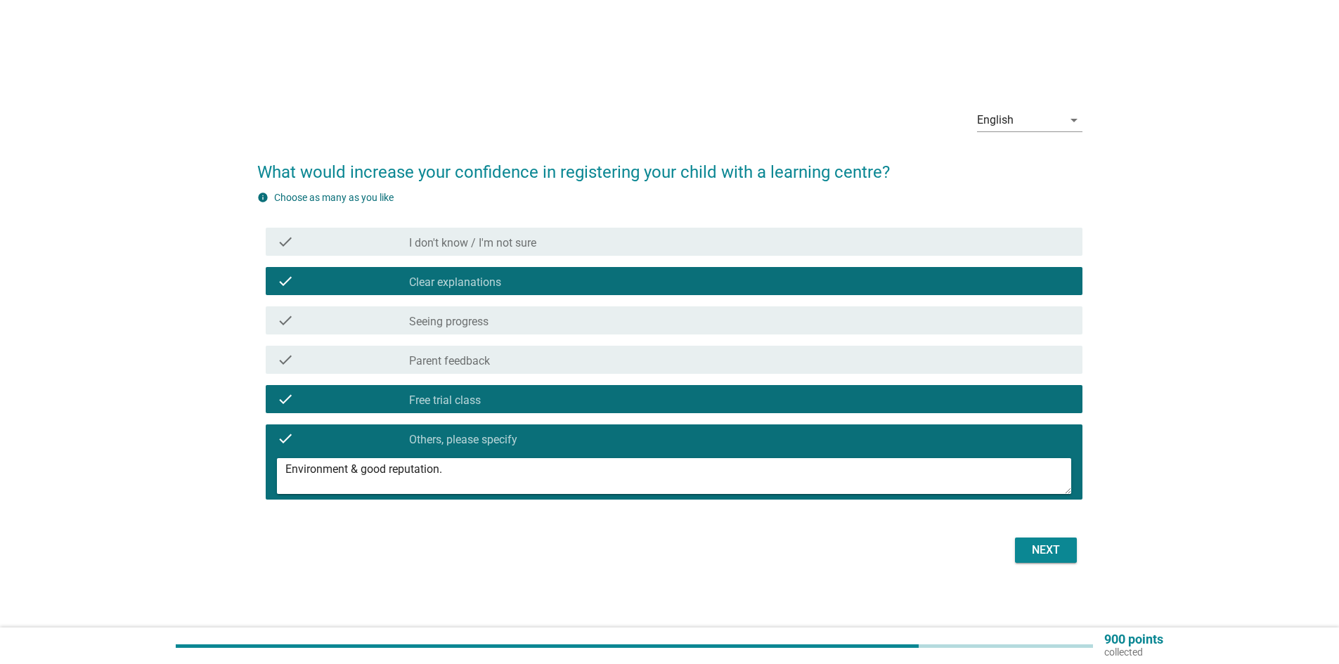
click at [289, 469] on textarea "Environment & good reputation." at bounding box center [678, 476] width 786 height 36
click at [283, 470] on div "Environment & good reputation." at bounding box center [674, 476] width 794 height 36
click at [285, 470] on textarea "Environment & good reputation." at bounding box center [678, 476] width 786 height 36
click at [418, 463] on textarea "Good environment & good reputation." at bounding box center [678, 476] width 786 height 36
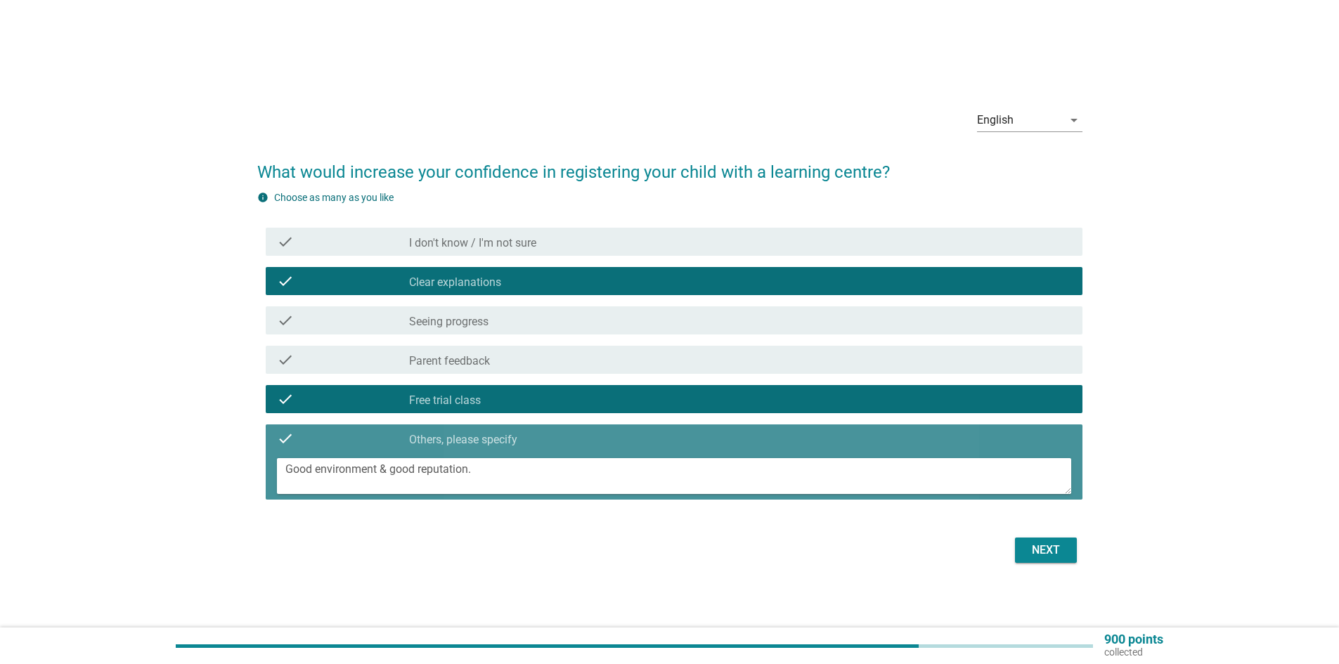
click at [403, 468] on textarea "Good environment & good reputation." at bounding box center [678, 476] width 786 height 36
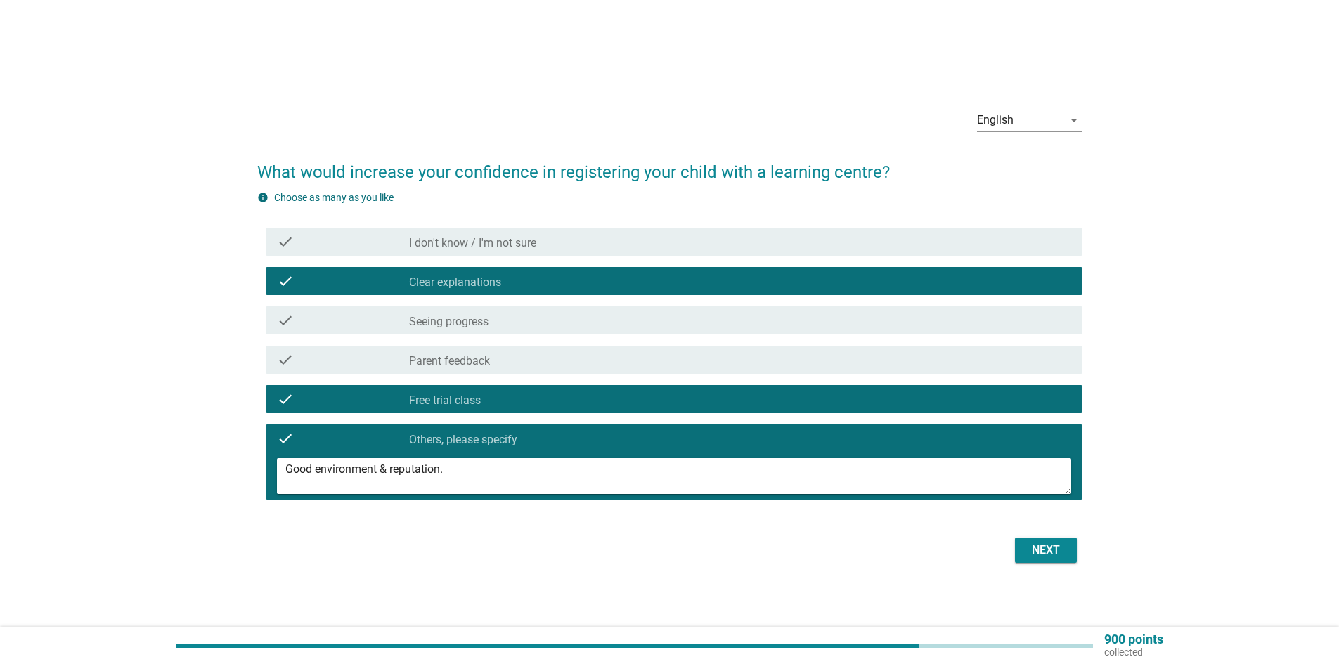
type textarea "Good environment & reputation."
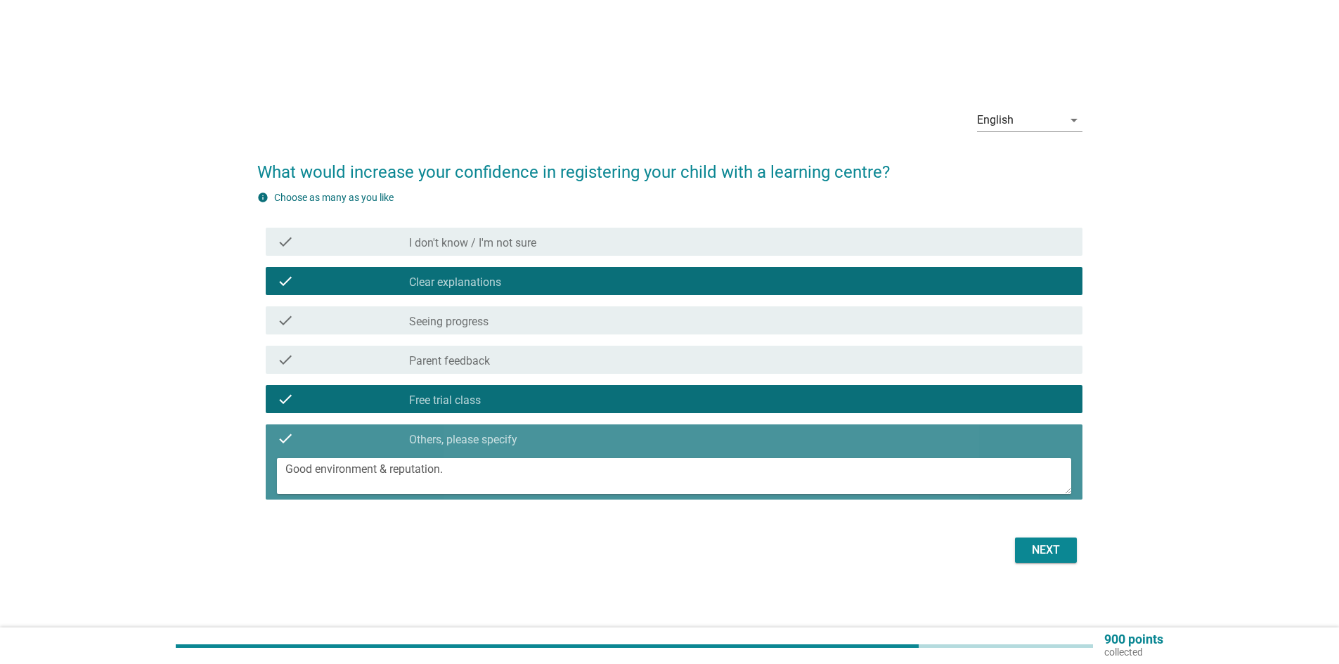
click at [524, 472] on textarea "Good environment & reputation." at bounding box center [678, 476] width 786 height 36
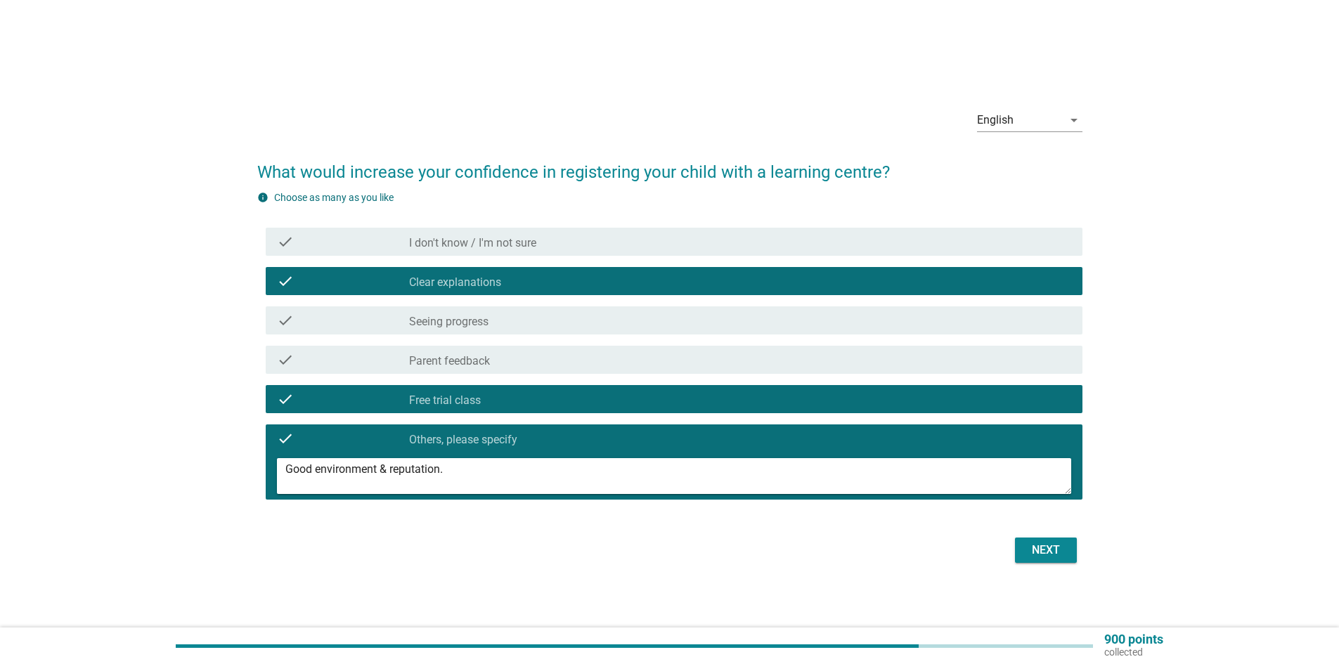
click at [1034, 547] on div "Next" at bounding box center [1045, 550] width 39 height 17
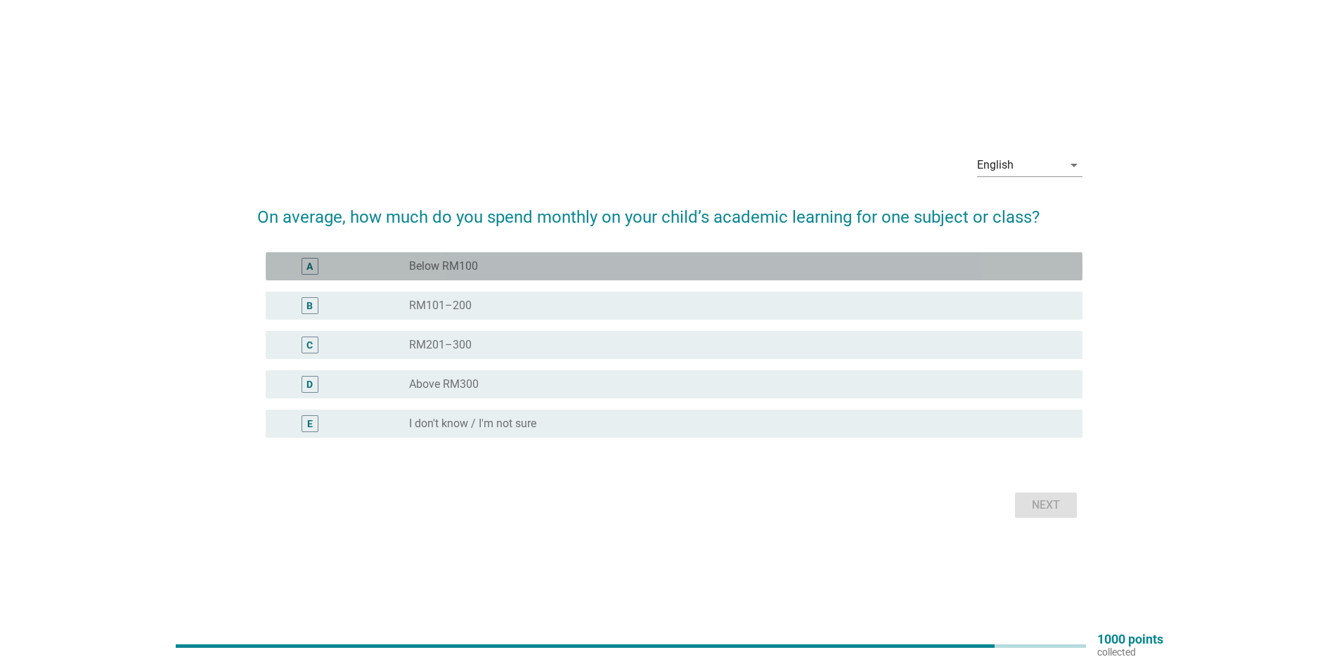
click at [474, 266] on label "Below RM100" at bounding box center [443, 266] width 69 height 14
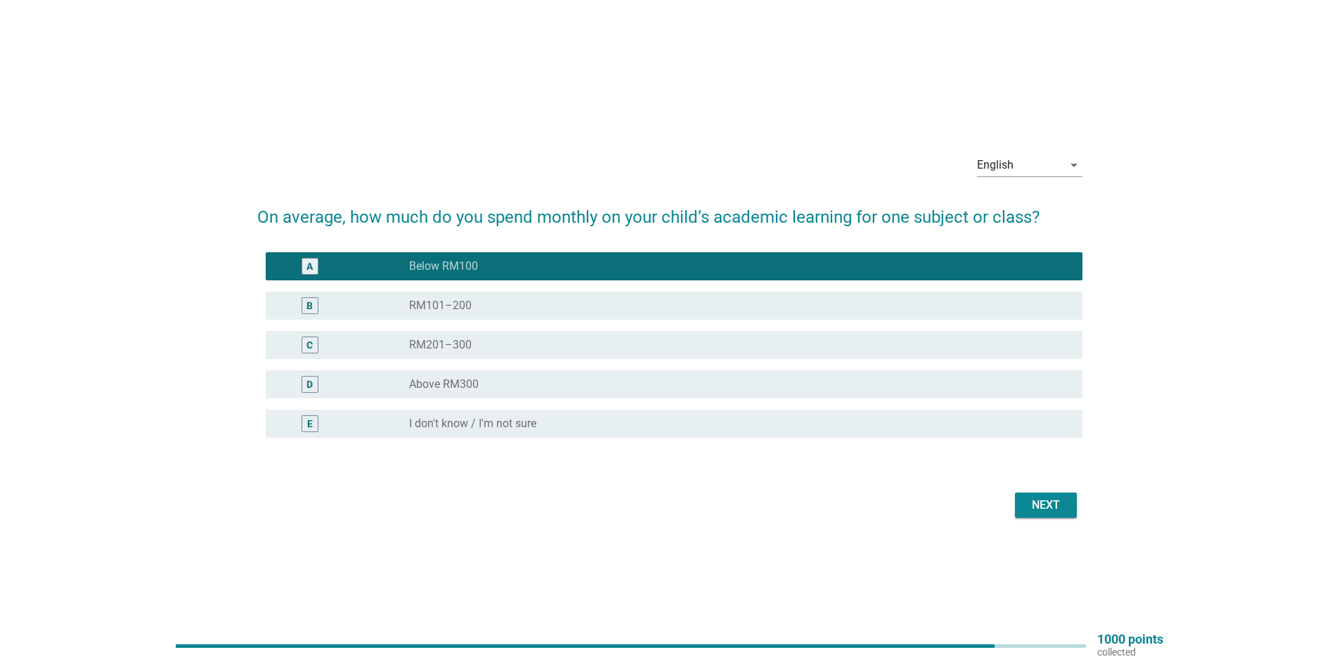
click at [432, 306] on label "RM101–200" at bounding box center [440, 306] width 63 height 14
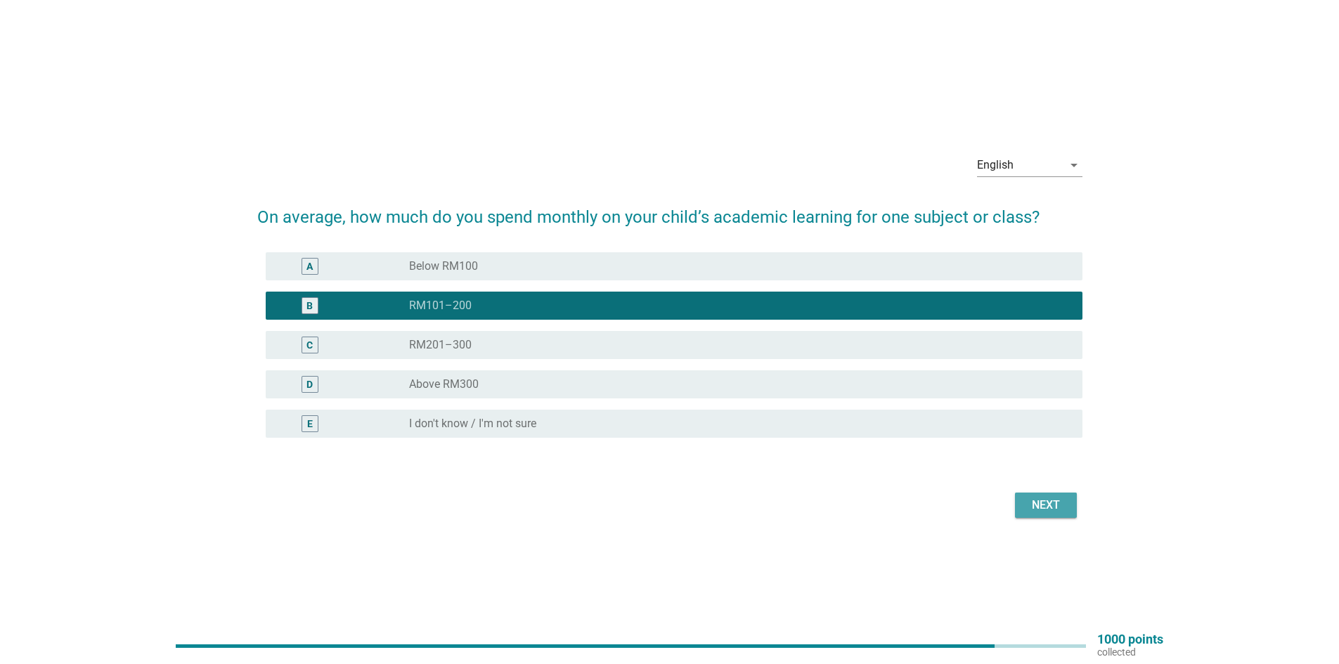
click at [1035, 506] on div "Next" at bounding box center [1045, 505] width 39 height 17
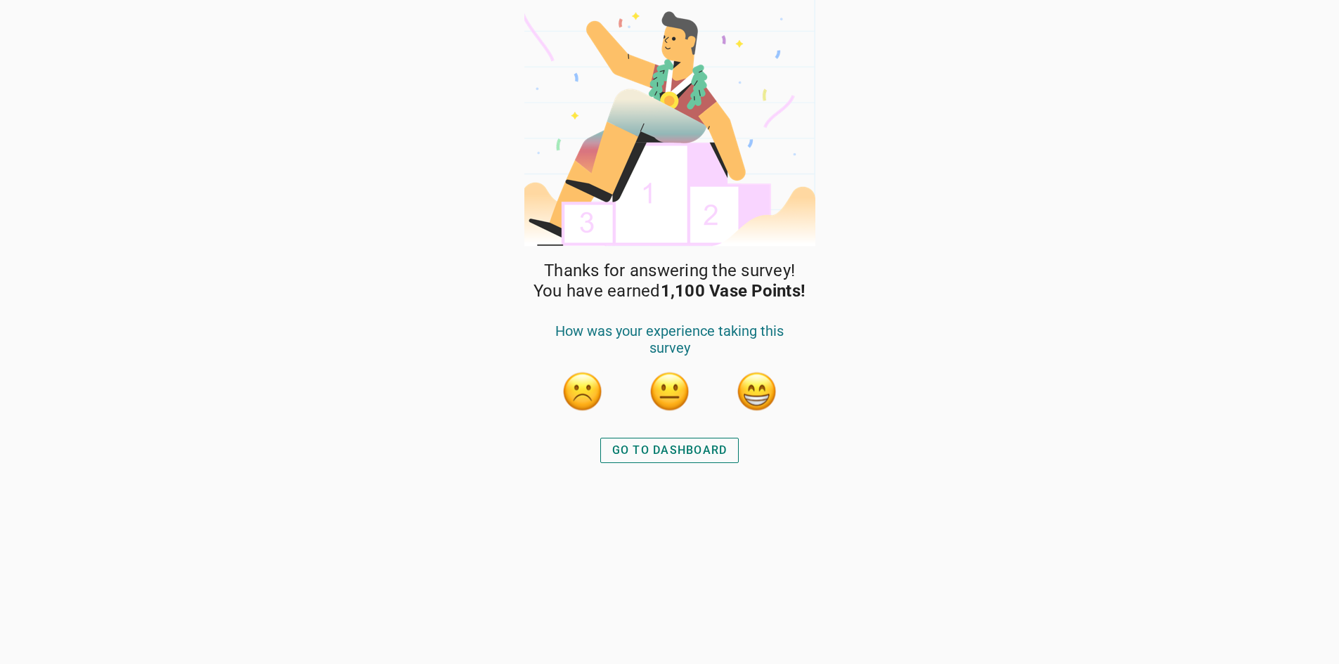
click at [755, 399] on button "button" at bounding box center [757, 391] width 42 height 42
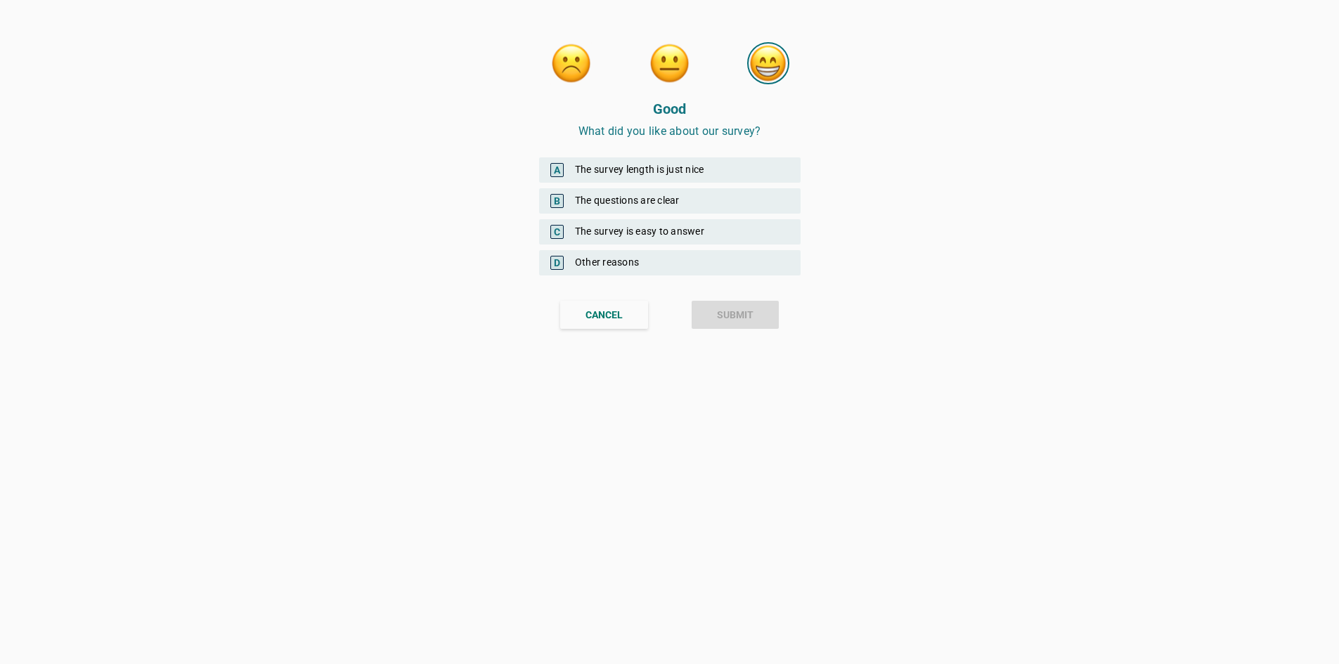
click at [663, 230] on div "C The survey is easy to answer" at bounding box center [669, 231] width 261 height 25
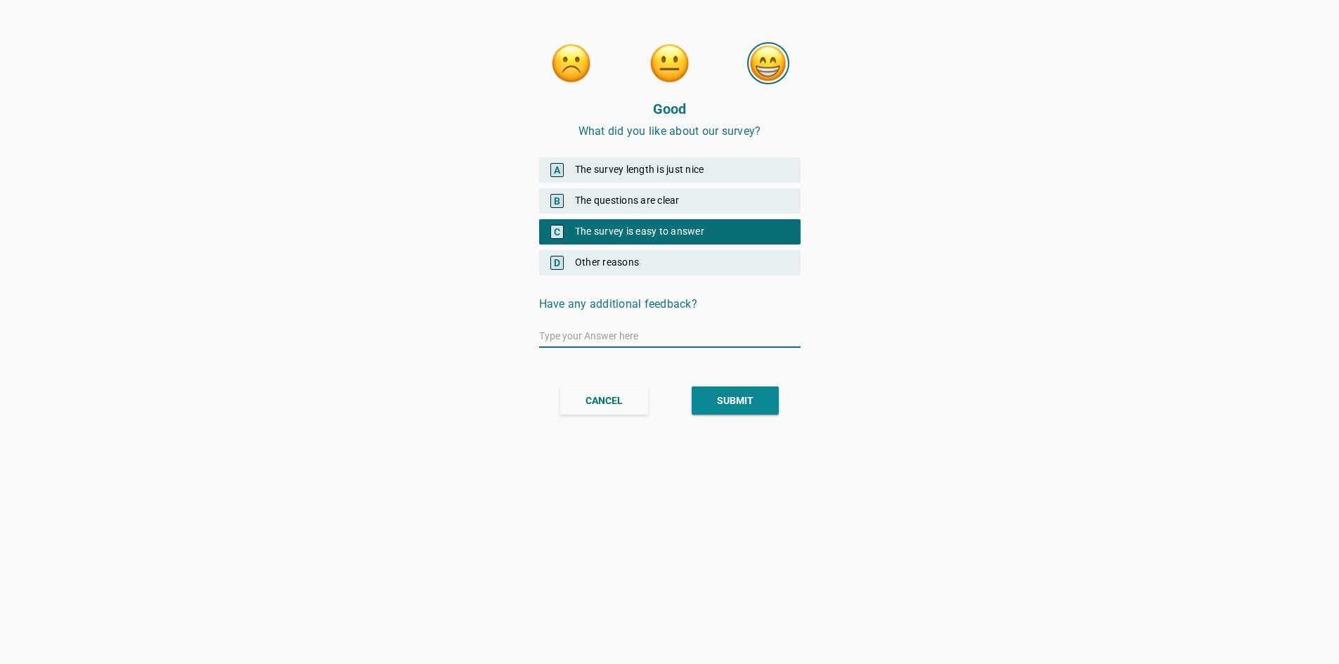
click at [721, 403] on div "SUBMIT" at bounding box center [735, 401] width 37 height 15
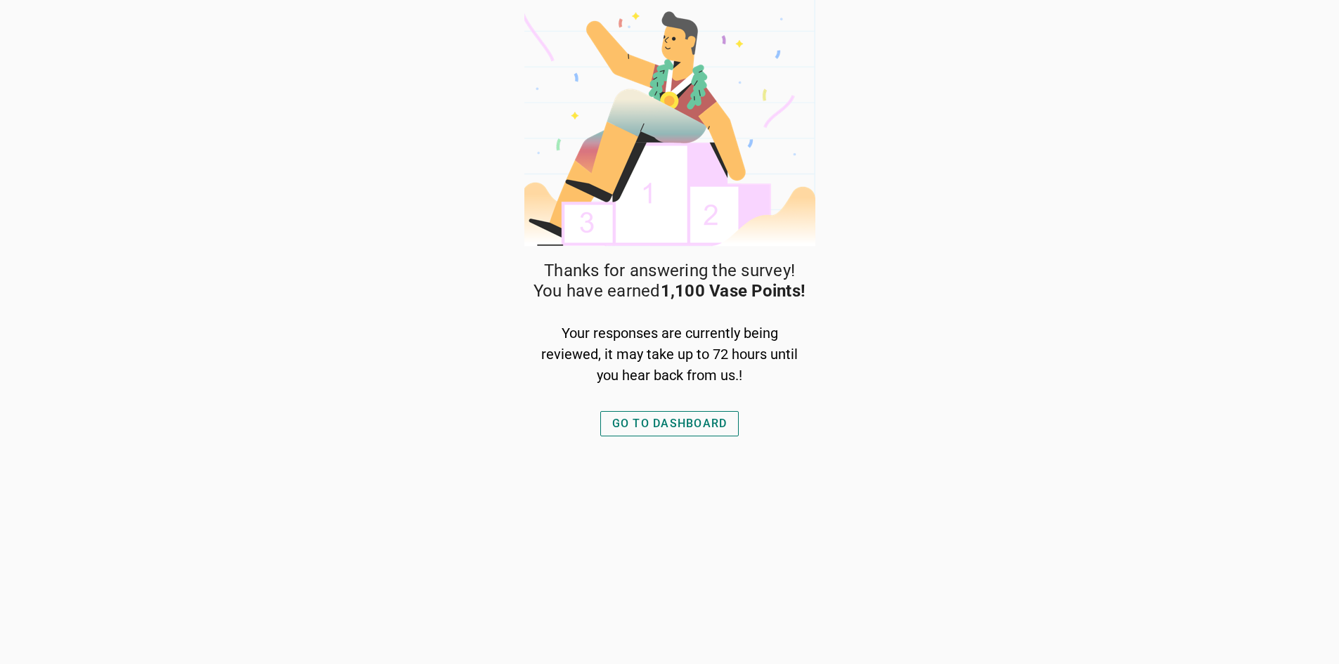
click at [674, 430] on div "GO TO DASHBOARD" at bounding box center [669, 423] width 115 height 17
